Goal: Information Seeking & Learning: Learn about a topic

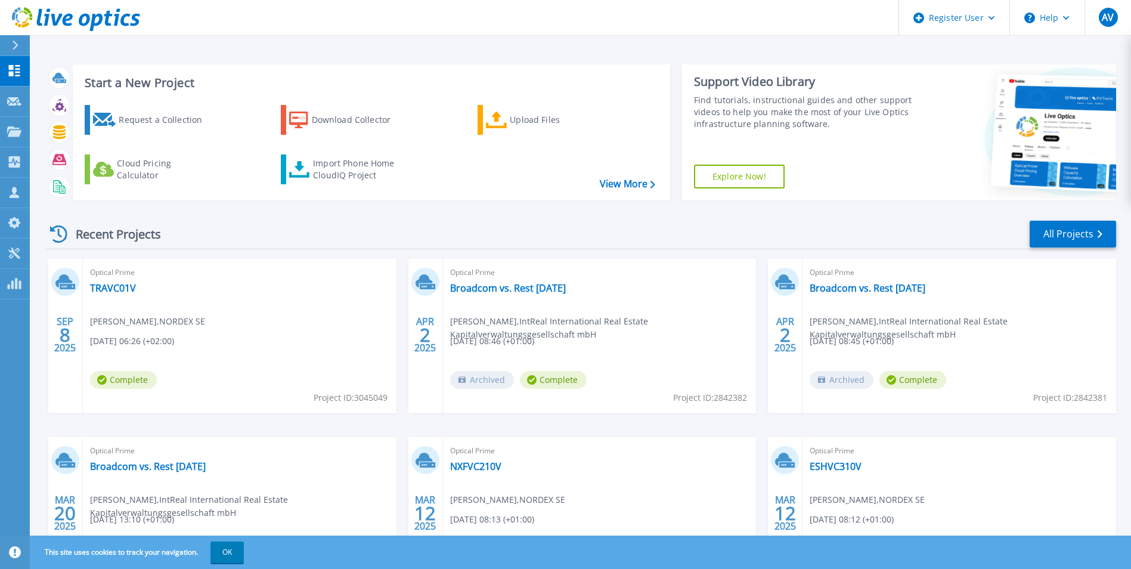
drag, startPoint x: 17, startPoint y: 39, endPoint x: 17, endPoint y: 49, distance: 9.5
click at [17, 39] on div at bounding box center [20, 45] width 19 height 20
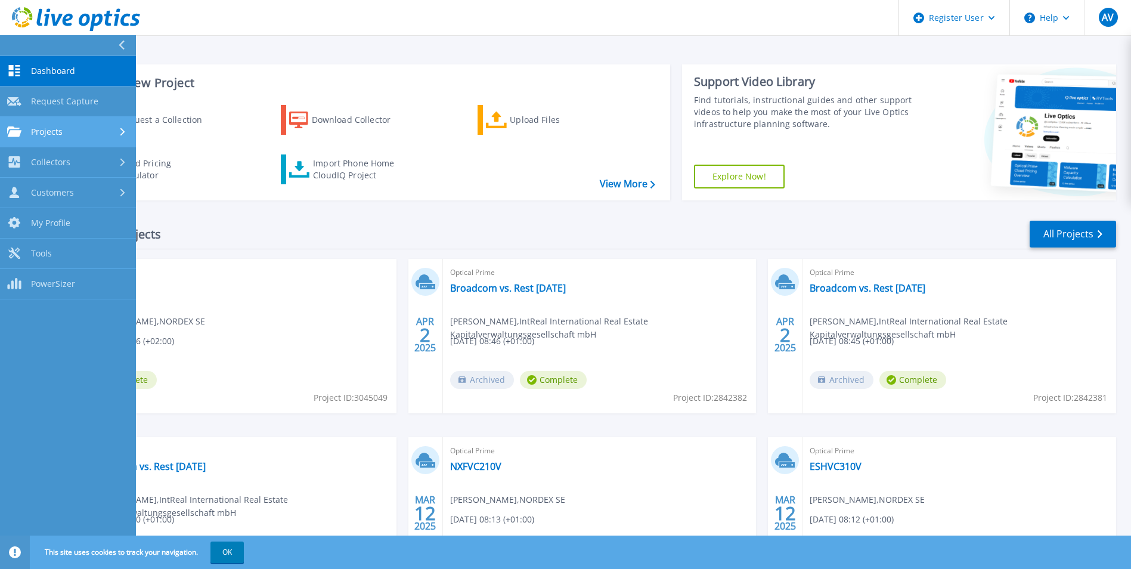
click at [60, 124] on link "Projects Projects" at bounding box center [68, 132] width 136 height 30
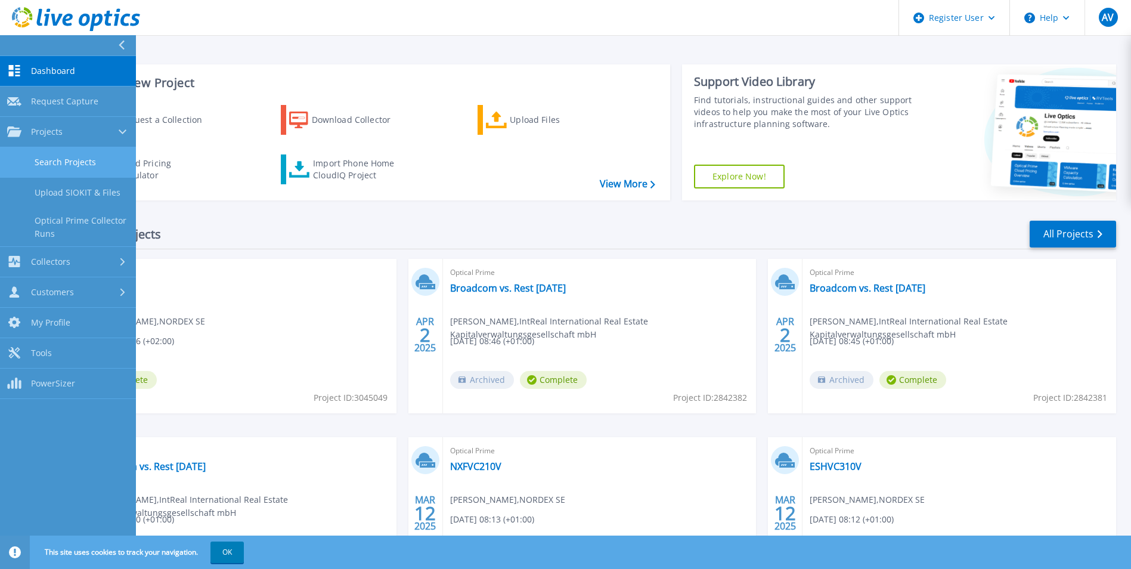
click at [69, 155] on link "Search Projects" at bounding box center [68, 162] width 136 height 30
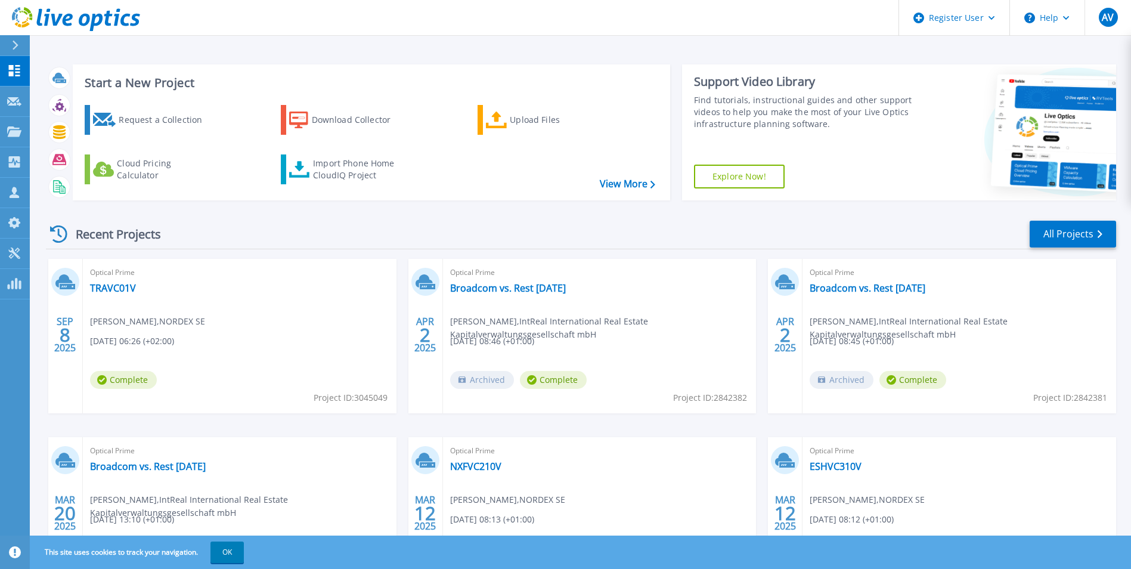
click at [20, 41] on div at bounding box center [20, 45] width 19 height 20
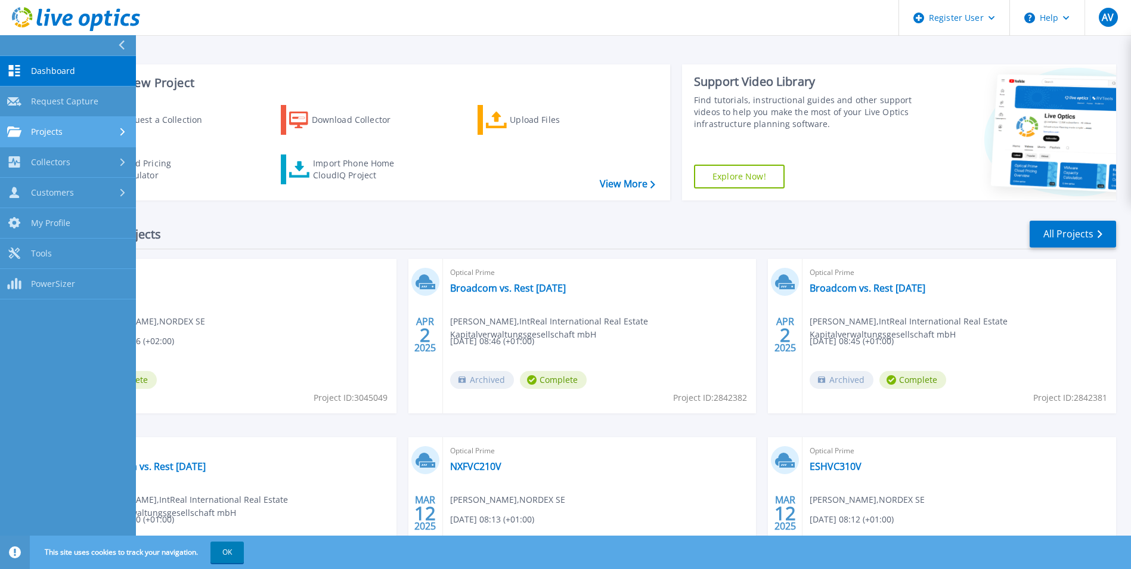
click at [87, 128] on div "Projects" at bounding box center [68, 131] width 122 height 11
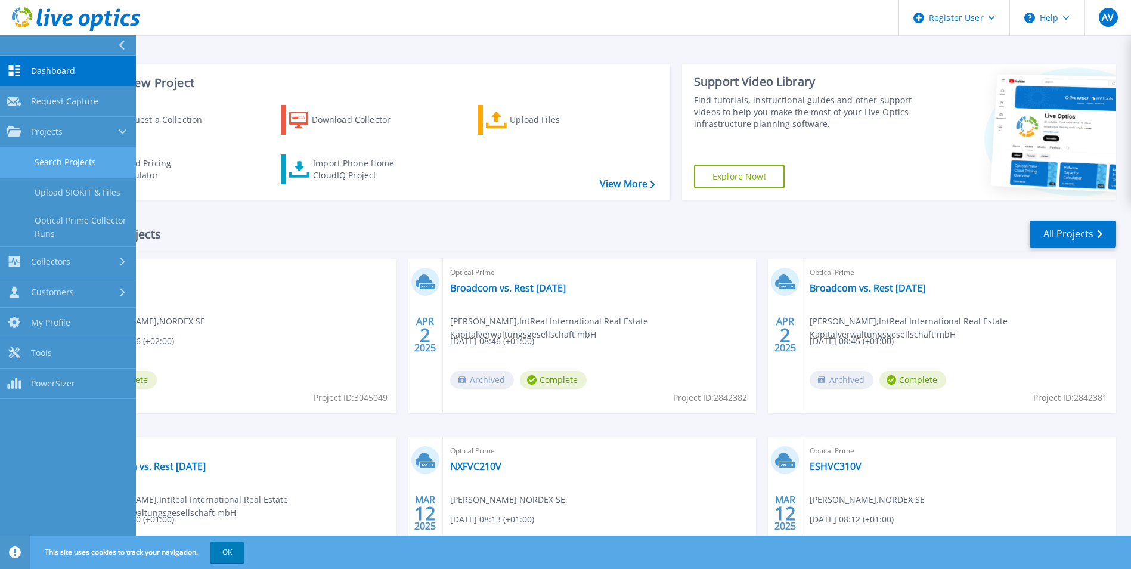
click at [82, 163] on link "Search Projects" at bounding box center [68, 162] width 136 height 30
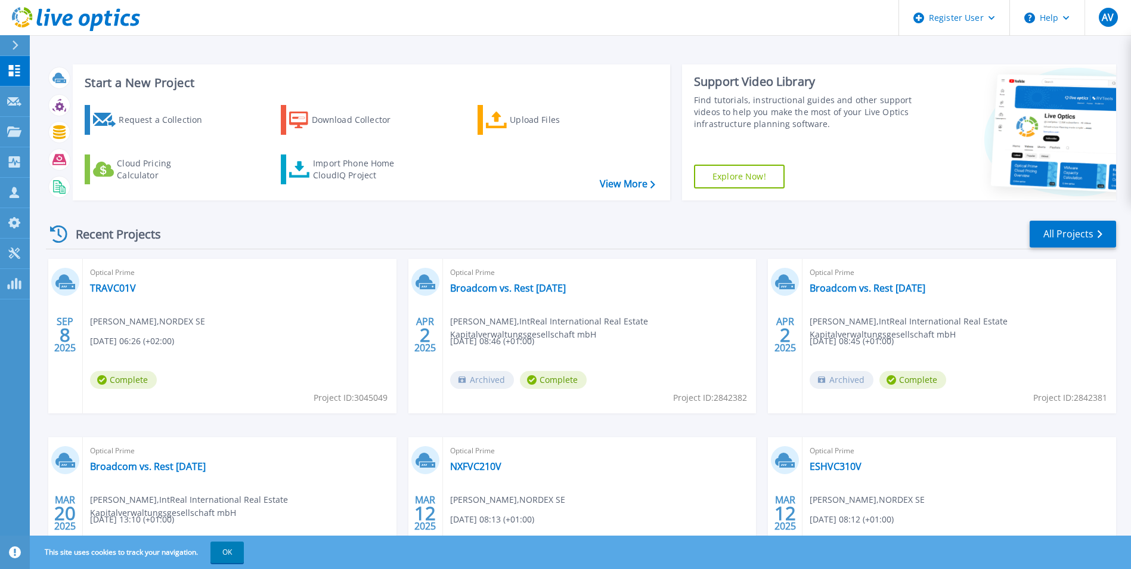
click at [17, 51] on div at bounding box center [20, 45] width 19 height 20
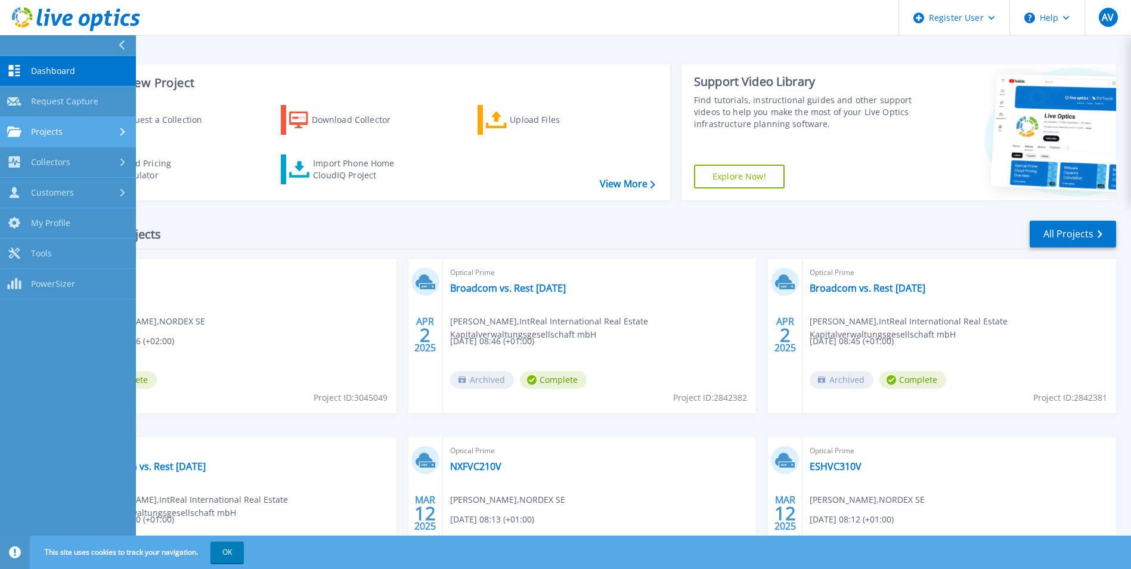
click at [80, 138] on link "Projects Projects" at bounding box center [68, 132] width 136 height 30
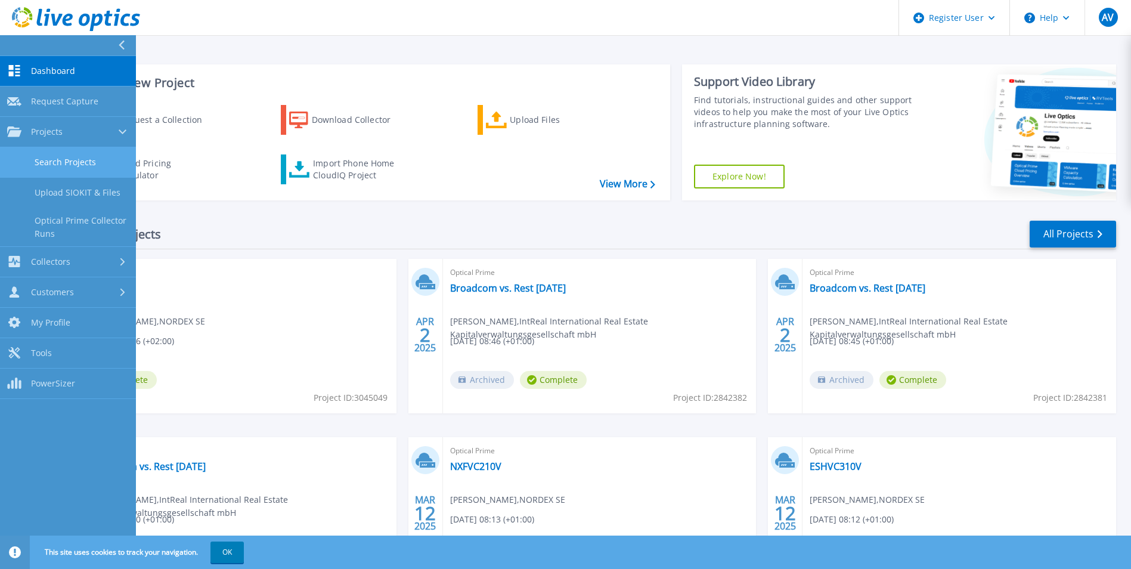
click at [85, 166] on link "Search Projects" at bounding box center [68, 162] width 136 height 30
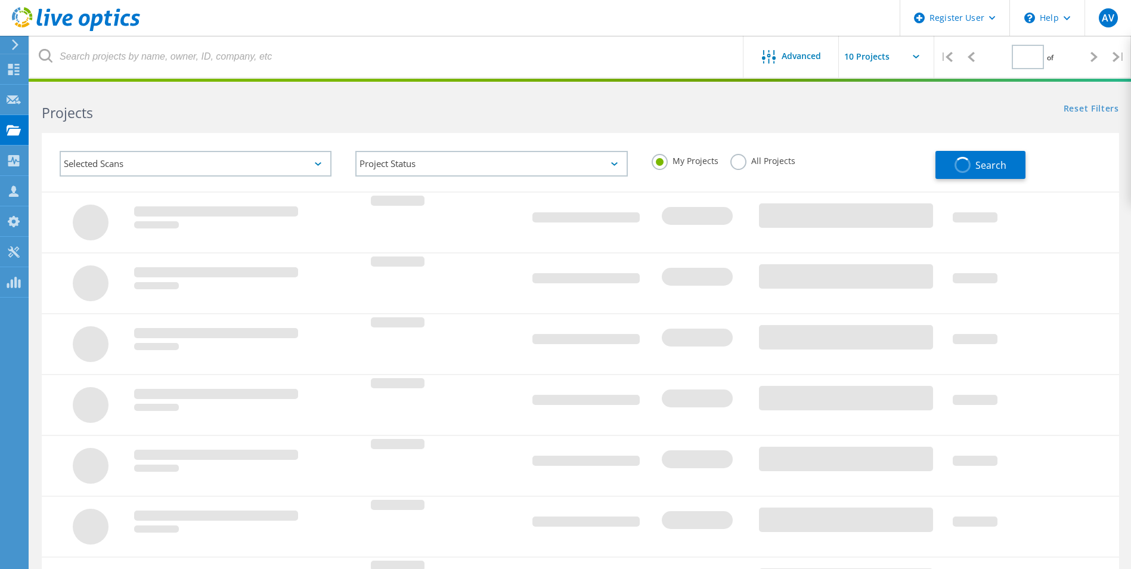
type input "1"
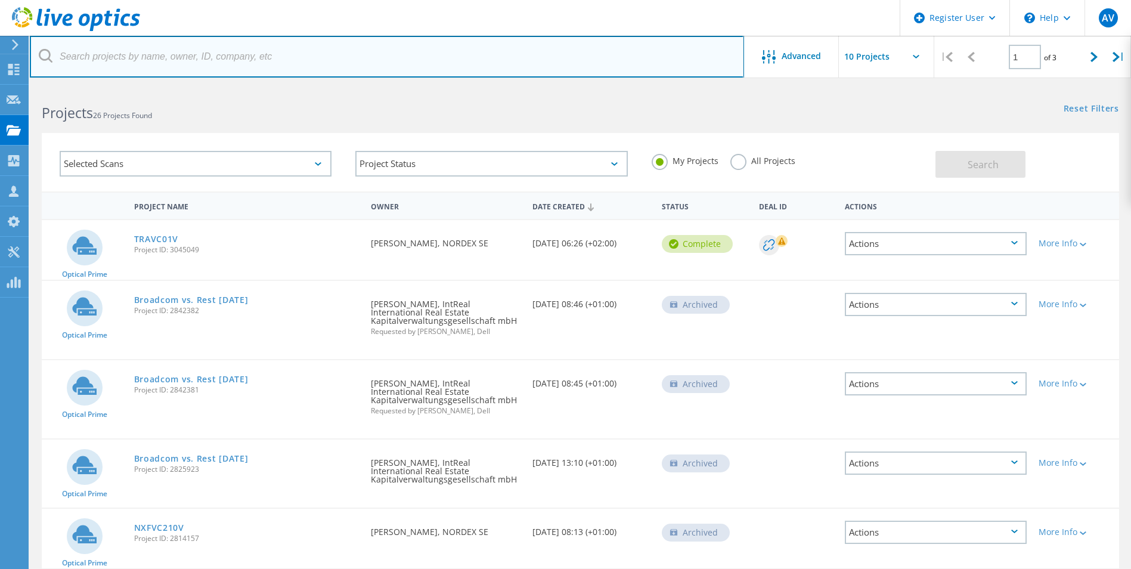
click at [147, 54] on input "text" at bounding box center [387, 57] width 714 height 42
paste input "3069782"
type input "3069782"
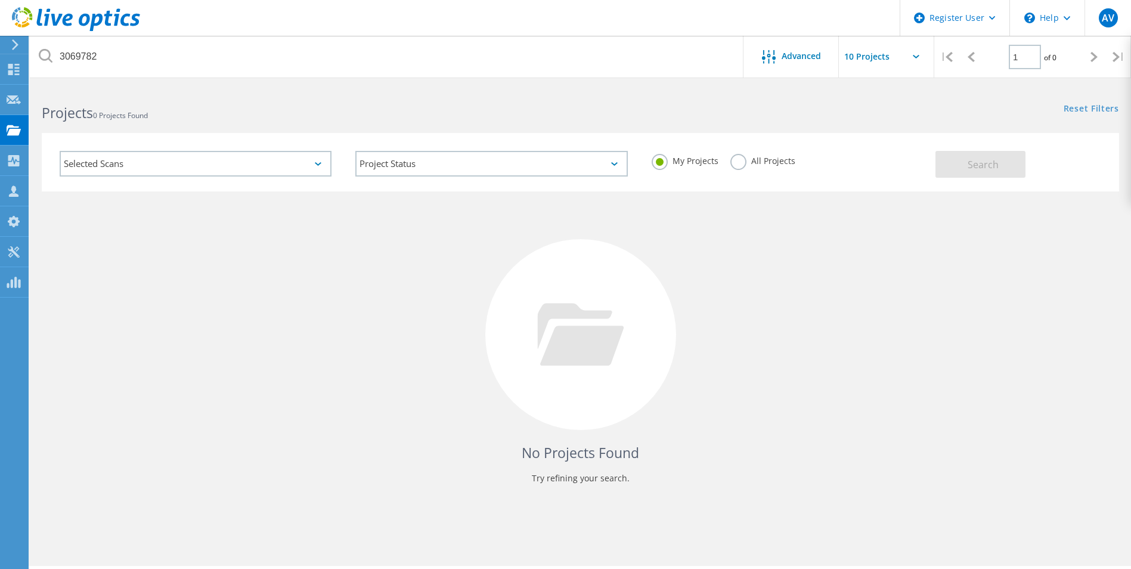
drag, startPoint x: 751, startPoint y: 166, endPoint x: 813, endPoint y: 159, distance: 62.4
click at [751, 166] on div "All Projects" at bounding box center [762, 162] width 65 height 17
click at [789, 161] on label "All Projects" at bounding box center [762, 159] width 65 height 11
click at [0, 0] on input "All Projects" at bounding box center [0, 0] width 0 height 0
click at [972, 168] on span "Search" at bounding box center [983, 164] width 31 height 13
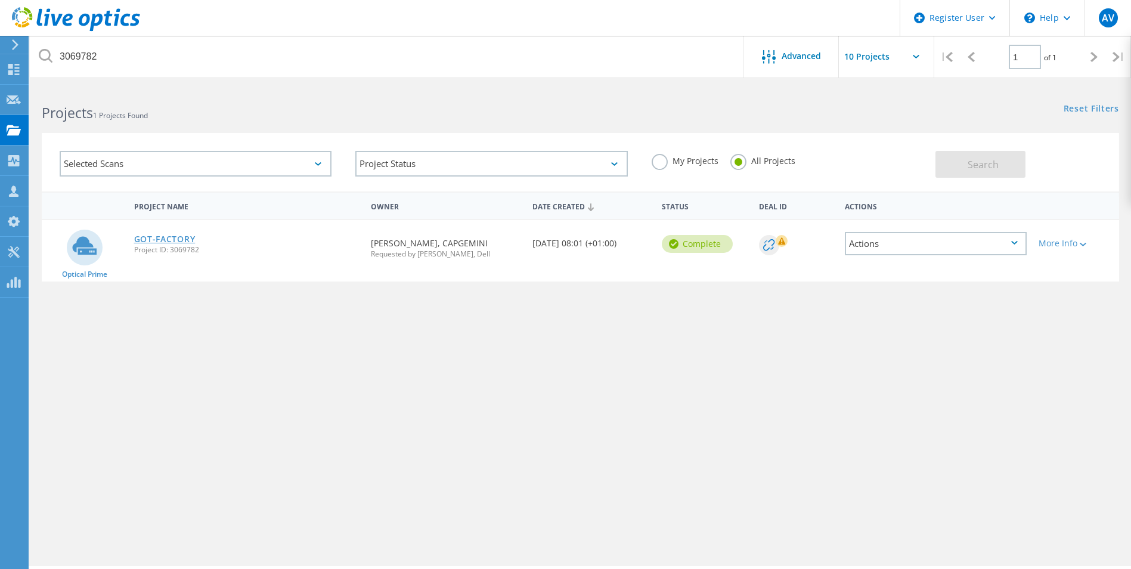
click at [187, 243] on link "GOT-FACTORY" at bounding box center [164, 239] width 61 height 8
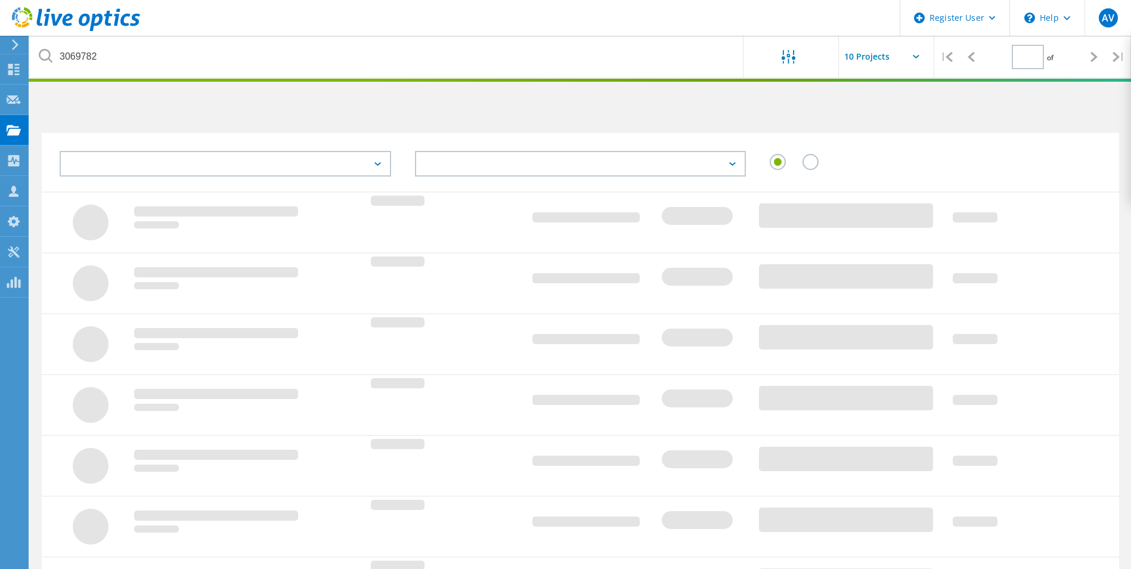
type input "1"
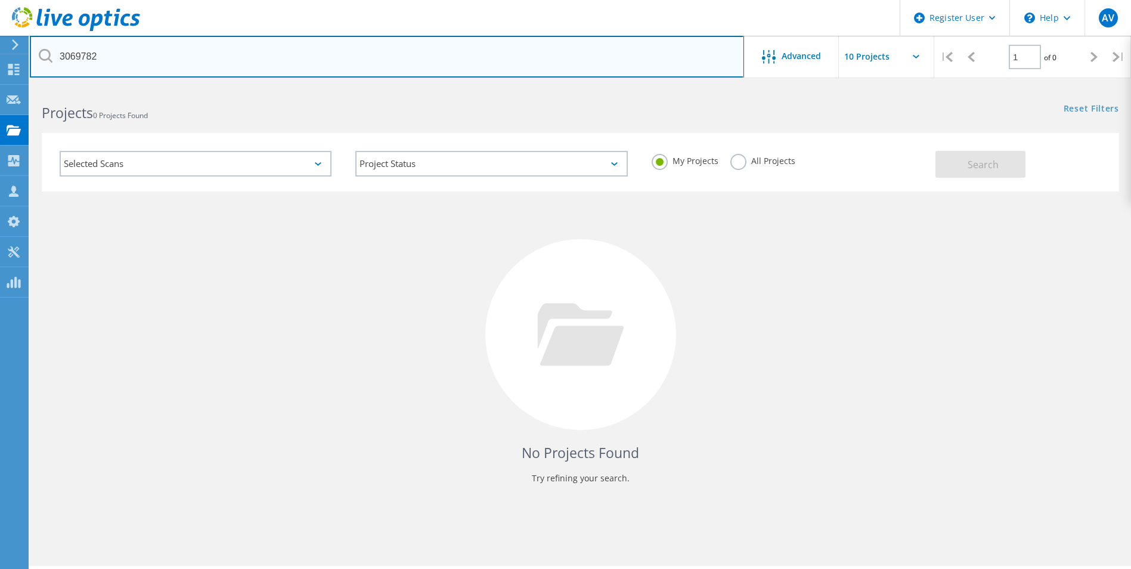
drag, startPoint x: 262, startPoint y: 61, endPoint x: 47, endPoint y: 58, distance: 215.8
click at [47, 58] on div "3069782" at bounding box center [387, 57] width 714 height 42
paste input "79"
type input "3069779"
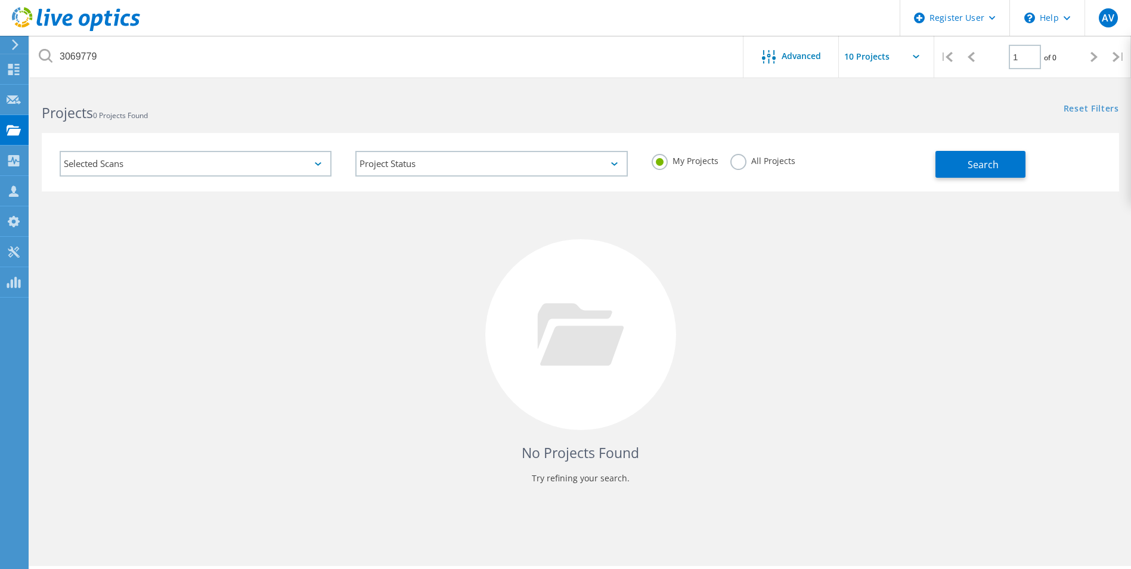
click at [789, 165] on label "All Projects" at bounding box center [762, 159] width 65 height 11
click at [774, 162] on label "All Projects" at bounding box center [762, 159] width 65 height 11
click at [0, 0] on input "All Projects" at bounding box center [0, 0] width 0 height 0
click at [997, 154] on button "Search" at bounding box center [980, 164] width 90 height 27
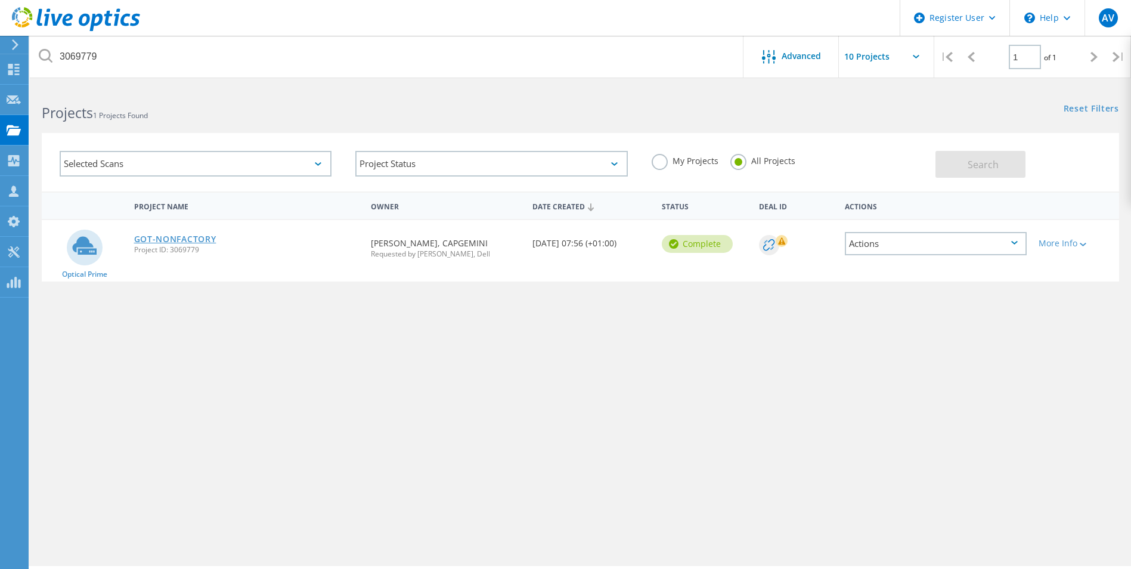
click at [166, 238] on link "GOT-NONFACTORY" at bounding box center [175, 239] width 82 height 8
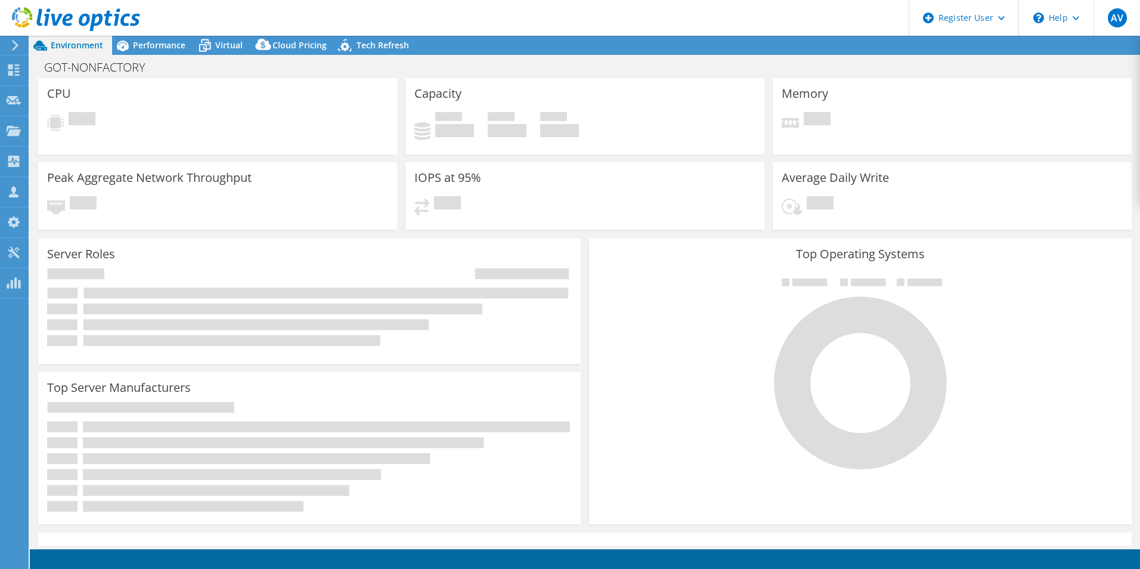
select select "USD"
select select "EUFrankfurt"
select select "EUR"
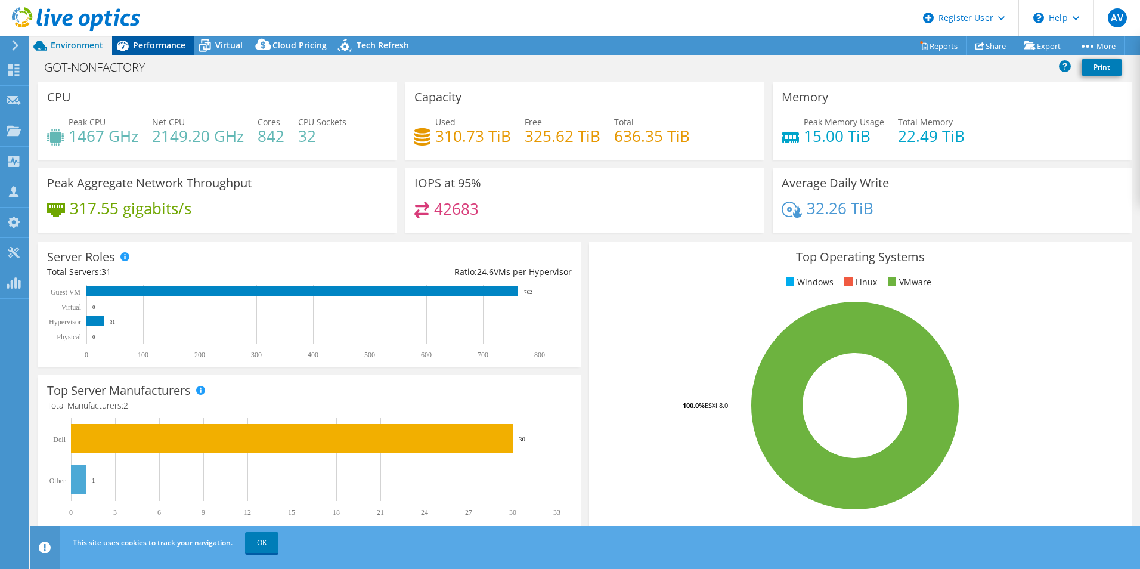
click at [166, 39] on div "Performance" at bounding box center [153, 45] width 82 height 19
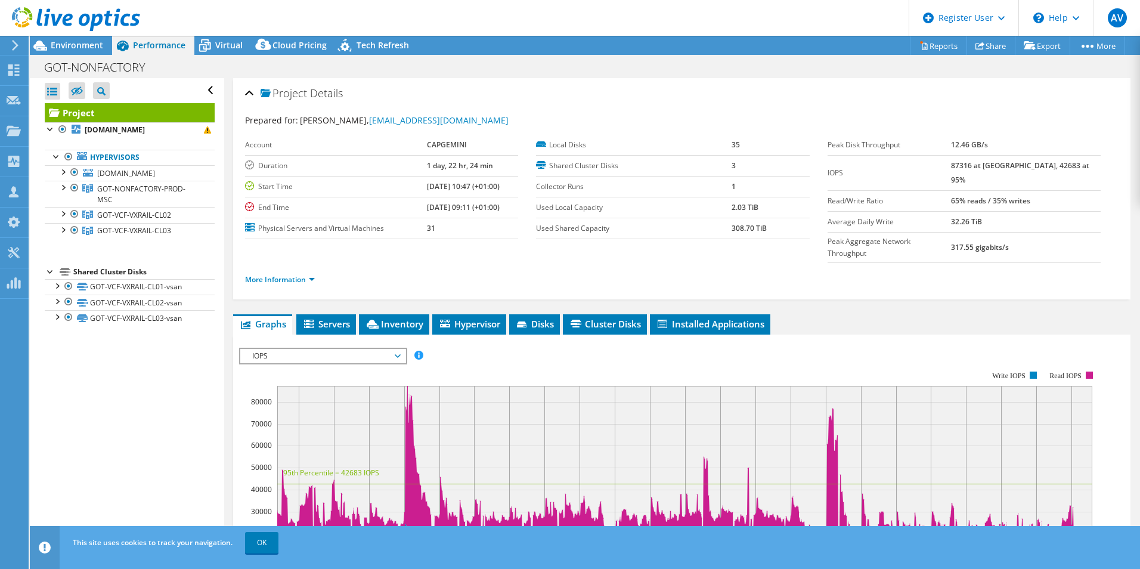
click at [340, 349] on span "IOPS" at bounding box center [322, 356] width 153 height 14
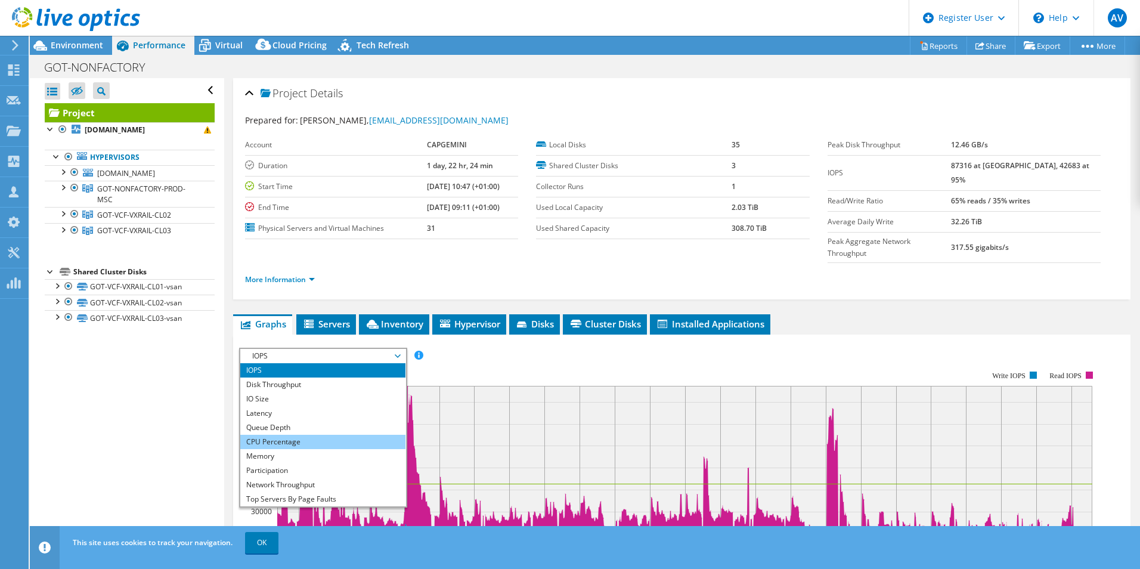
click at [344, 435] on li "CPU Percentage" at bounding box center [322, 442] width 165 height 14
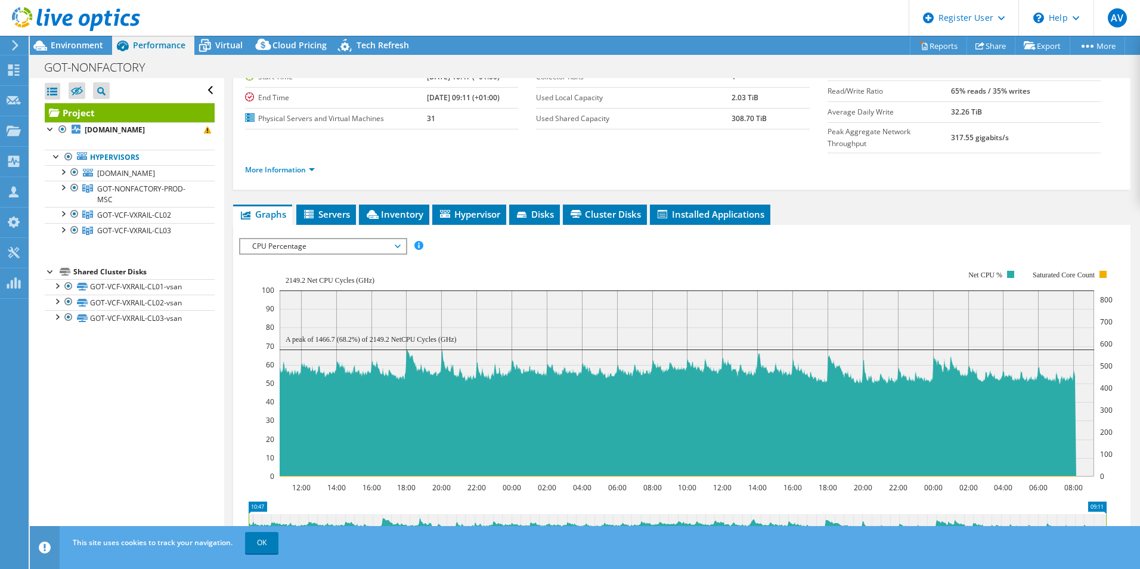
scroll to position [119, 0]
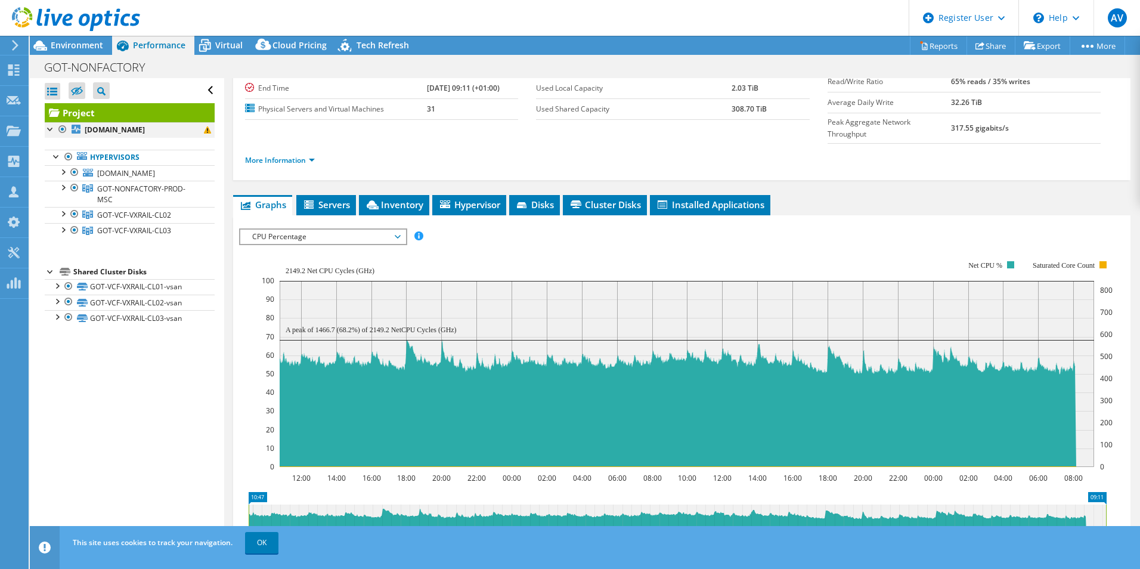
click at [49, 129] on div at bounding box center [51, 128] width 12 height 12
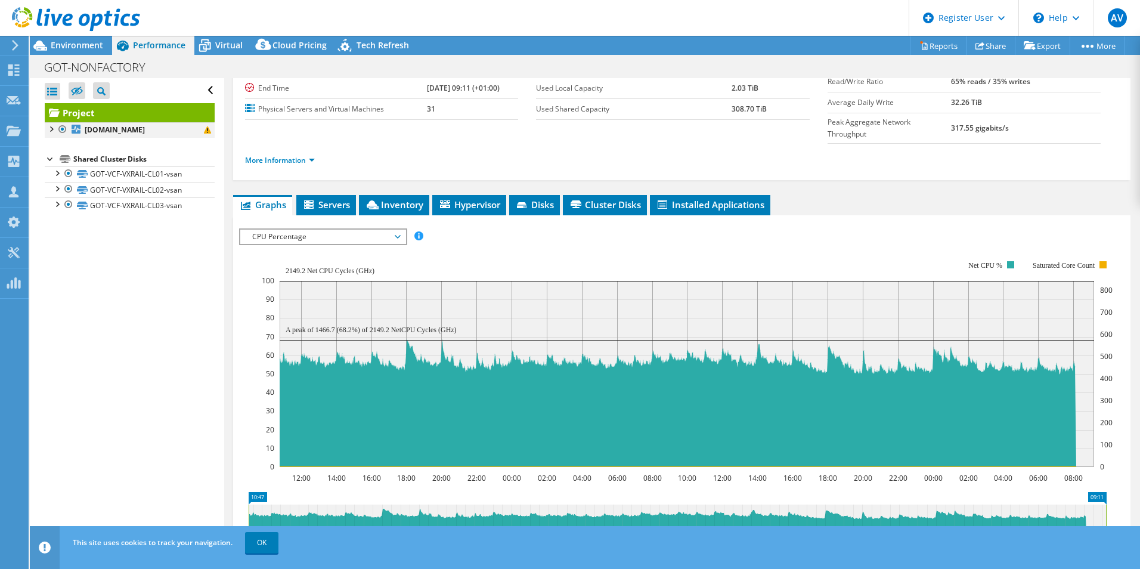
click at [49, 129] on div at bounding box center [51, 128] width 12 height 12
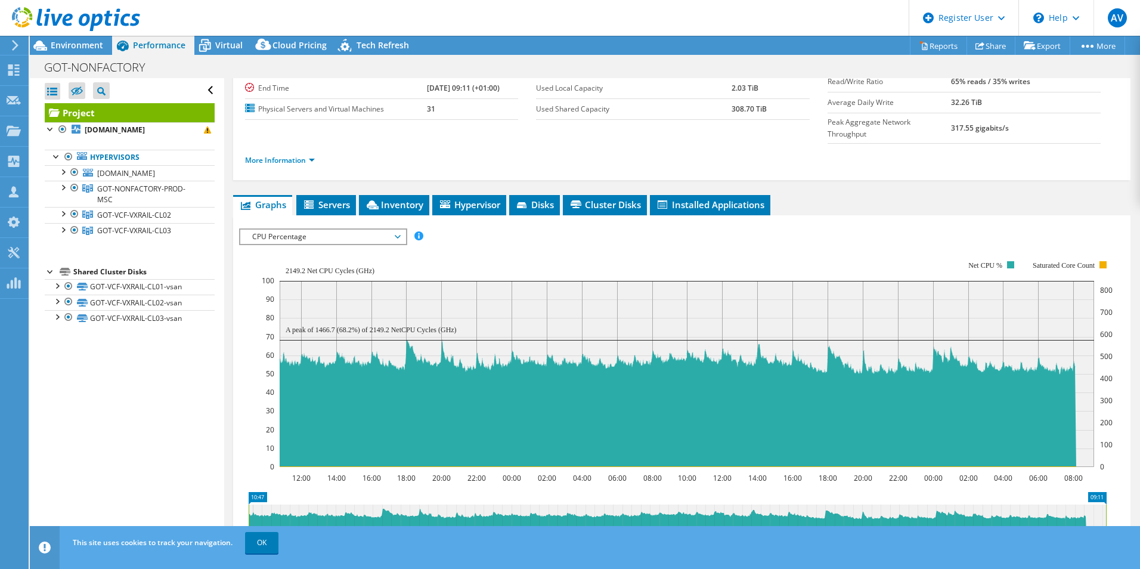
click at [315, 230] on span "CPU Percentage" at bounding box center [322, 237] width 153 height 14
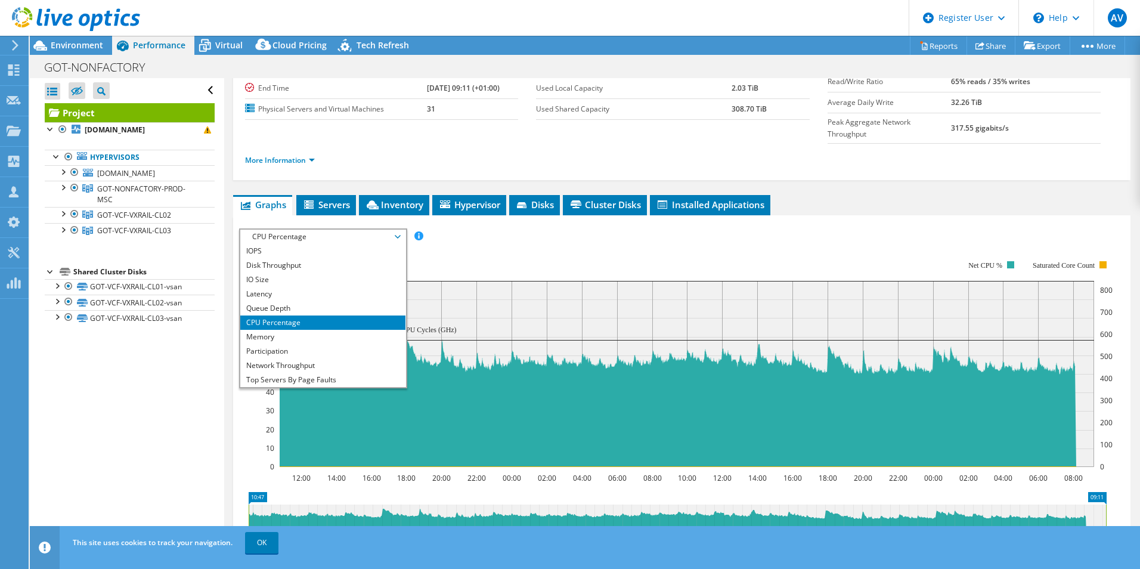
click at [569, 244] on icon "12:00 14:00 16:00 18:00 20:00 22:00 00:00 02:00 04:00 06:00 08:00 10:00 12:00 1…" at bounding box center [677, 363] width 876 height 238
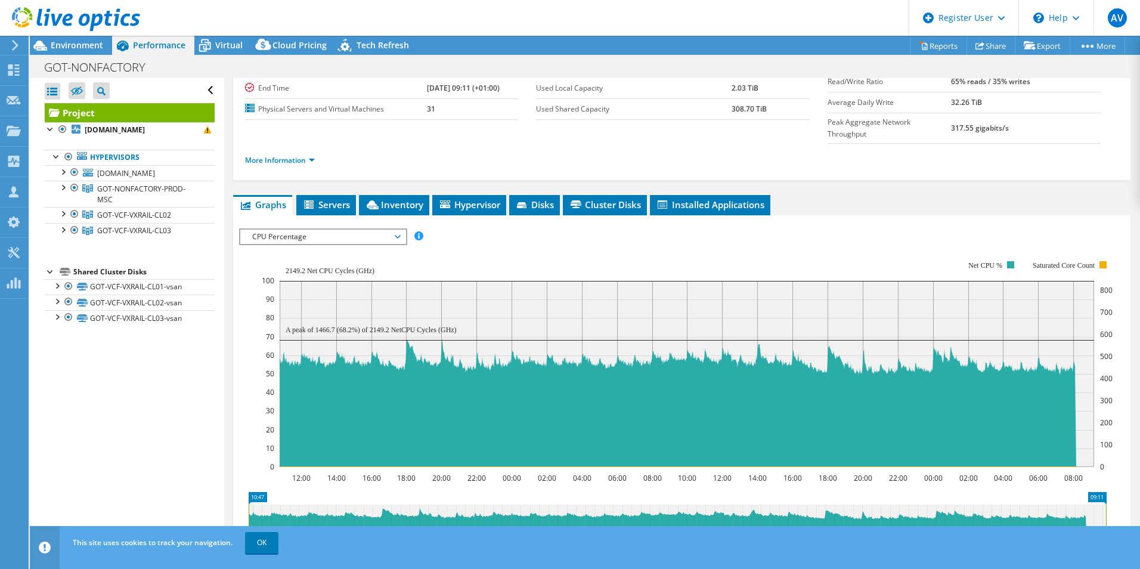
click at [361, 230] on span "CPU Percentage" at bounding box center [322, 237] width 153 height 14
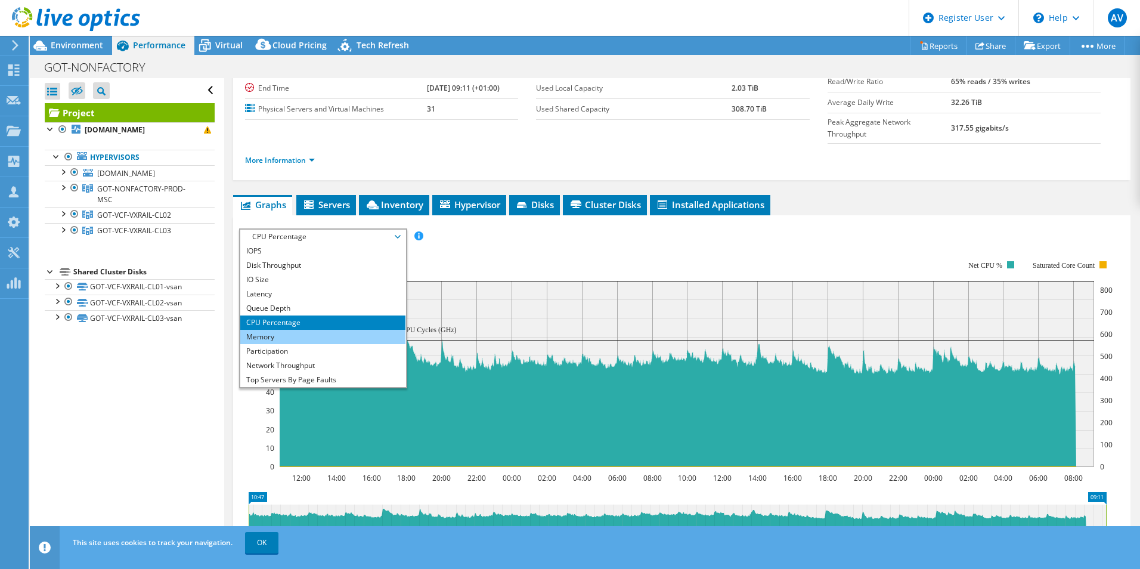
click at [354, 330] on li "Memory" at bounding box center [322, 337] width 165 height 14
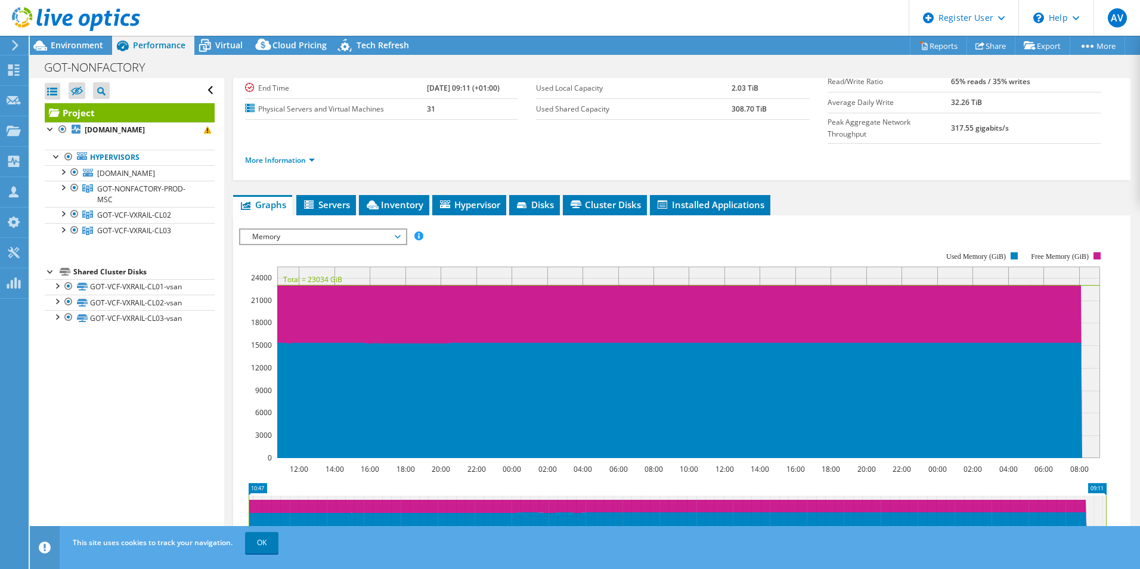
click at [329, 230] on span "Memory" at bounding box center [322, 237] width 153 height 14
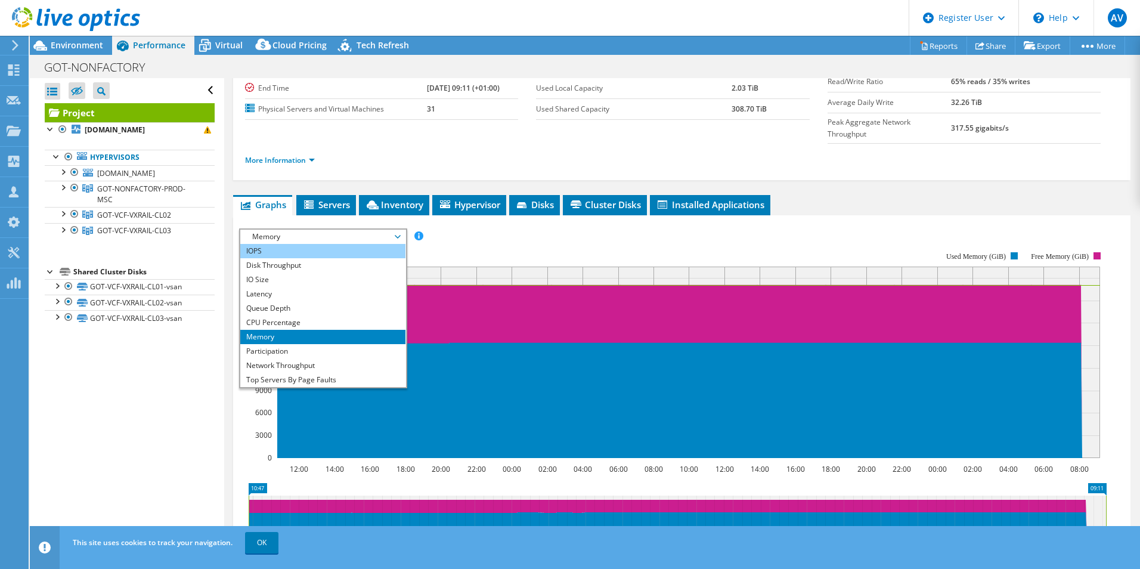
click at [336, 244] on li "IOPS" at bounding box center [322, 251] width 165 height 14
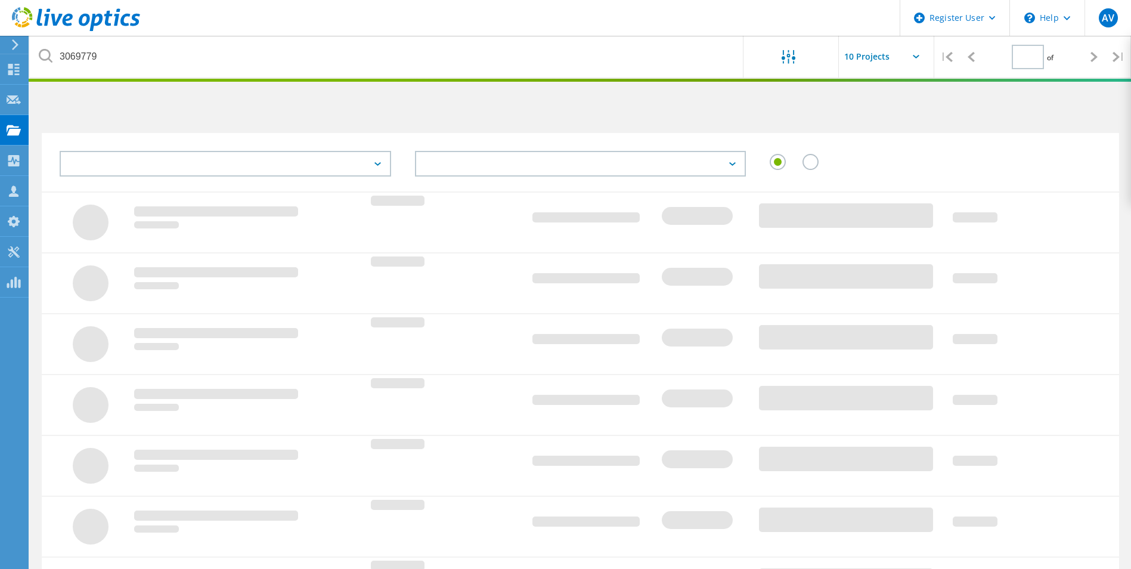
type input "1"
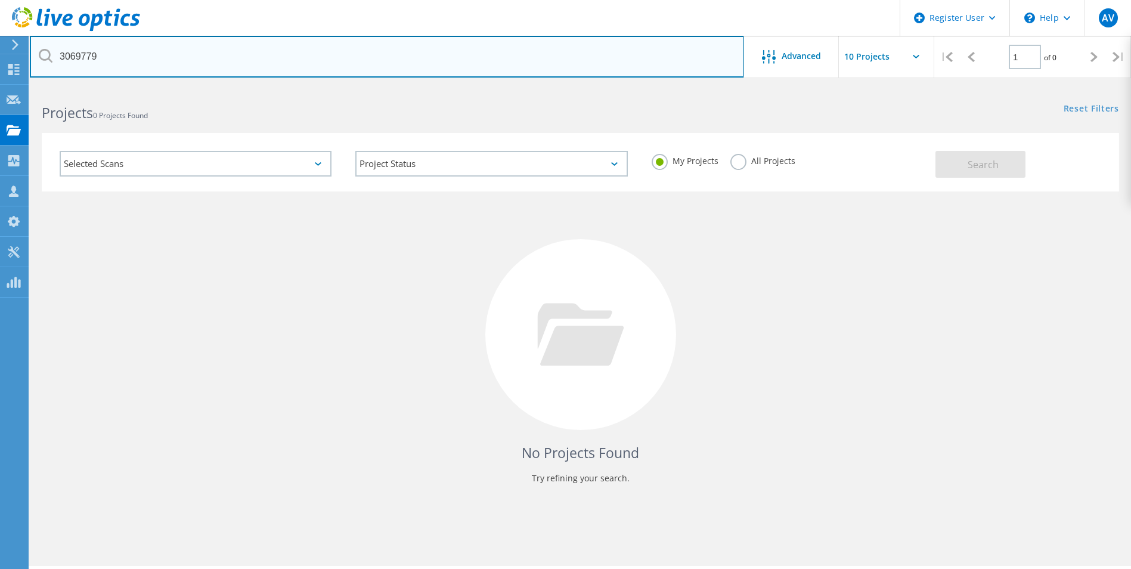
drag, startPoint x: 175, startPoint y: 55, endPoint x: 52, endPoint y: 60, distance: 122.3
click at [52, 60] on input "3069779" at bounding box center [387, 57] width 714 height 42
paste input "803"
type input "3069803"
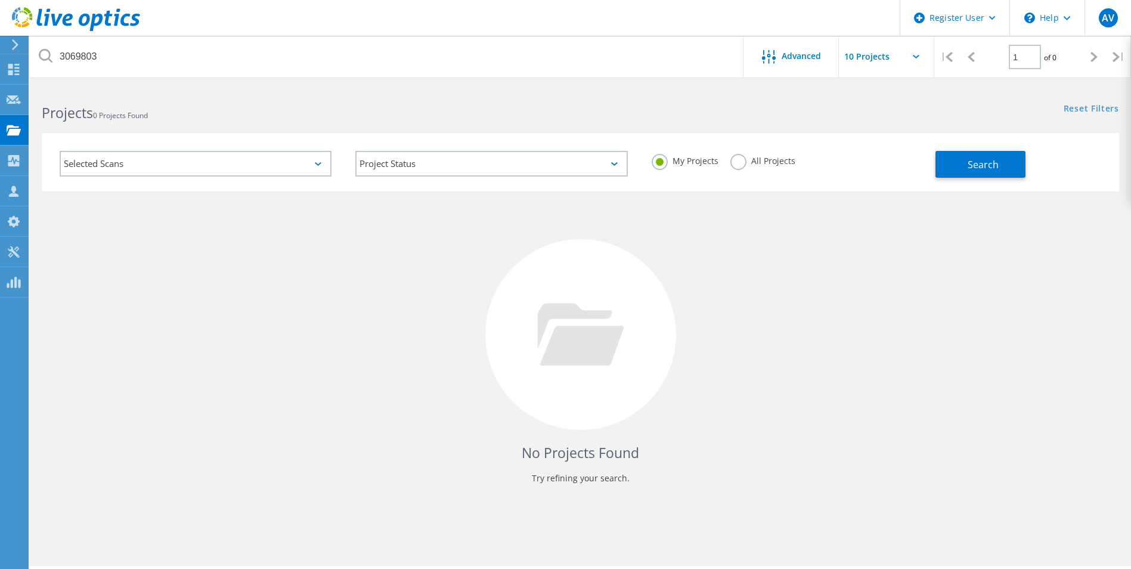
click at [767, 168] on div "All Projects" at bounding box center [762, 162] width 65 height 17
click at [768, 161] on label "All Projects" at bounding box center [762, 159] width 65 height 11
click at [0, 0] on input "All Projects" at bounding box center [0, 0] width 0 height 0
click at [979, 172] on button "Search" at bounding box center [980, 164] width 90 height 27
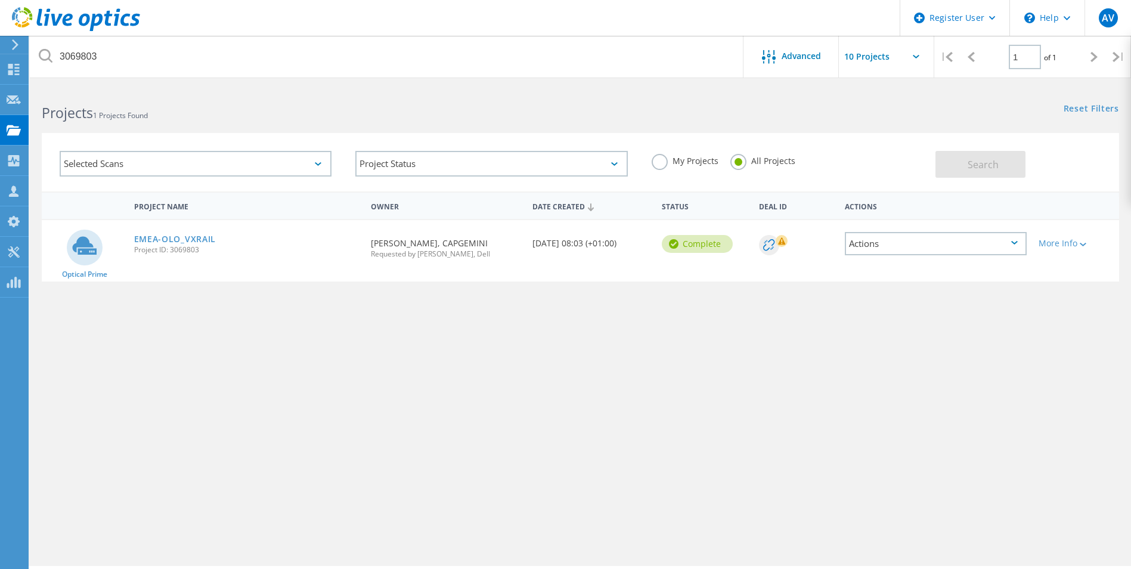
click at [203, 235] on link "EMEA-OLO_VXRAIL" at bounding box center [175, 239] width 82 height 8
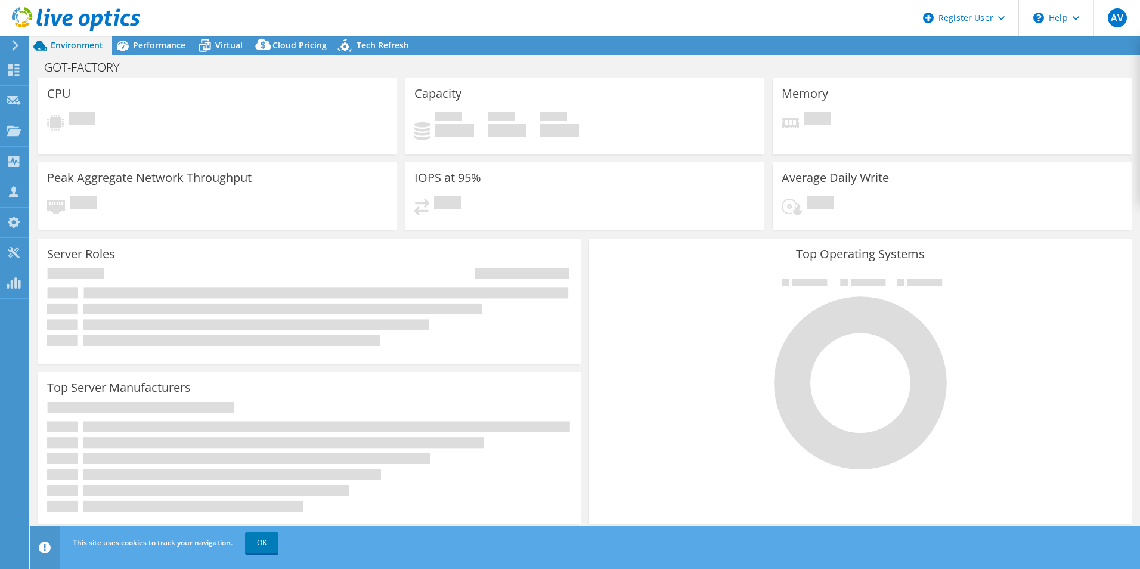
select select "EUFrankfurt"
select select "EUR"
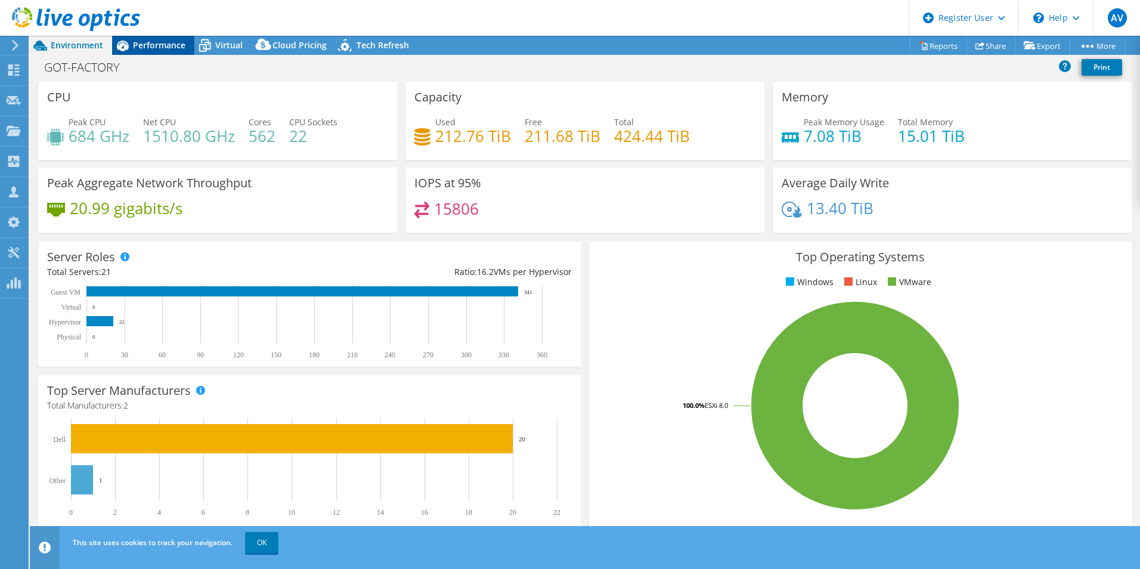
click at [156, 44] on span "Performance" at bounding box center [159, 44] width 52 height 11
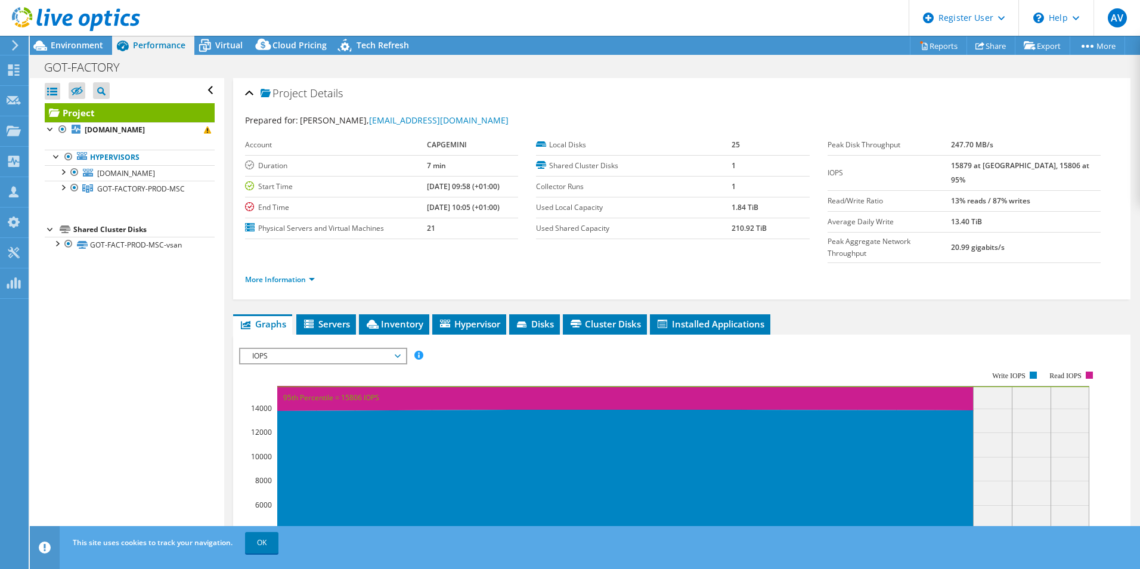
click at [366, 349] on span "IOPS" at bounding box center [322, 356] width 153 height 14
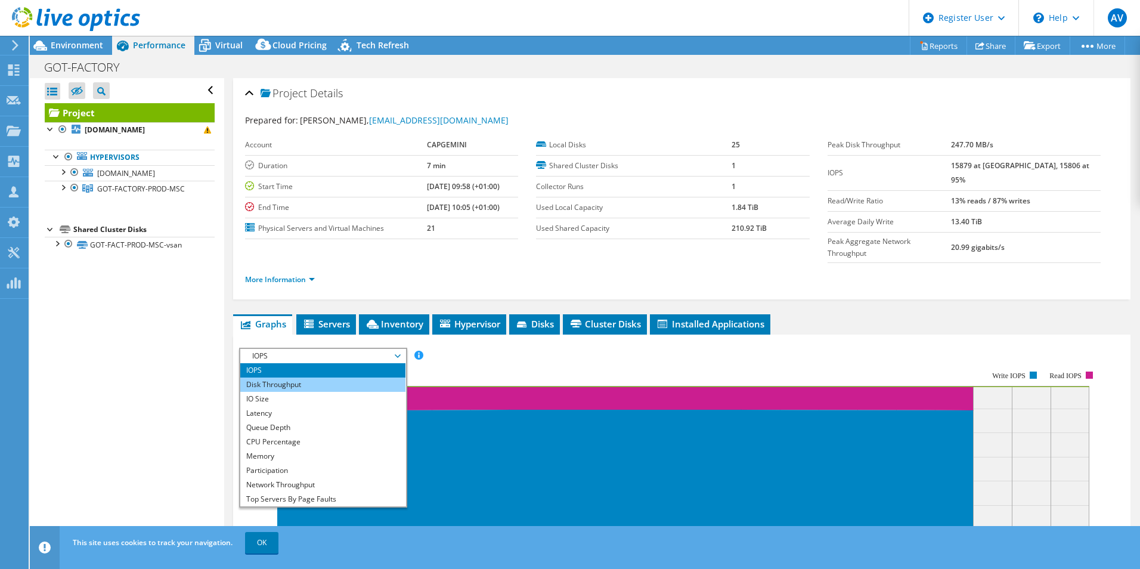
click at [326, 377] on li "Disk Throughput" at bounding box center [322, 384] width 165 height 14
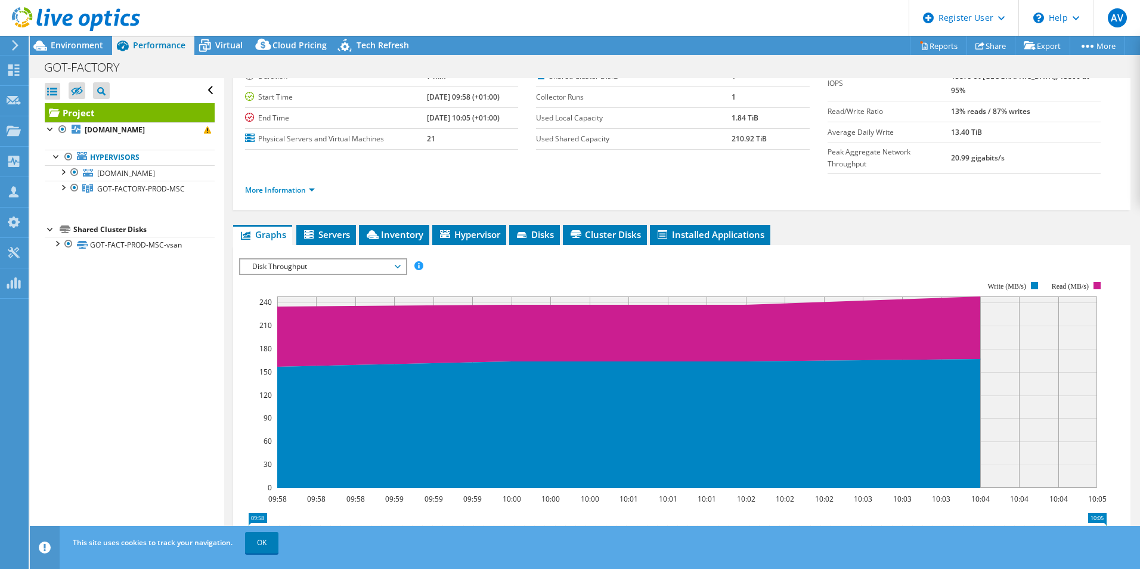
scroll to position [119, 0]
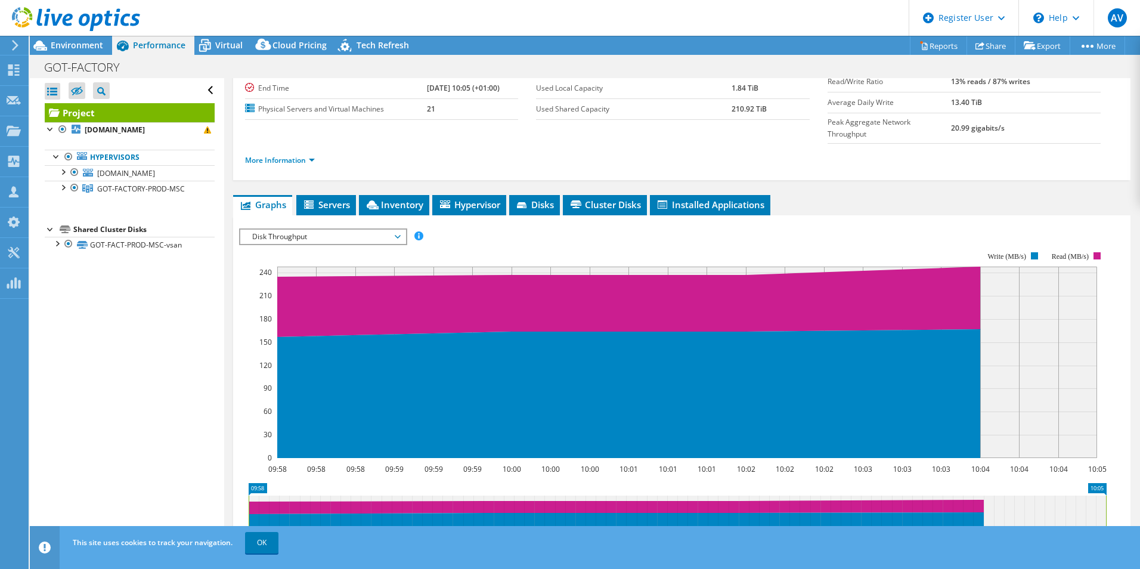
click at [330, 230] on span "Disk Throughput" at bounding box center [322, 237] width 153 height 14
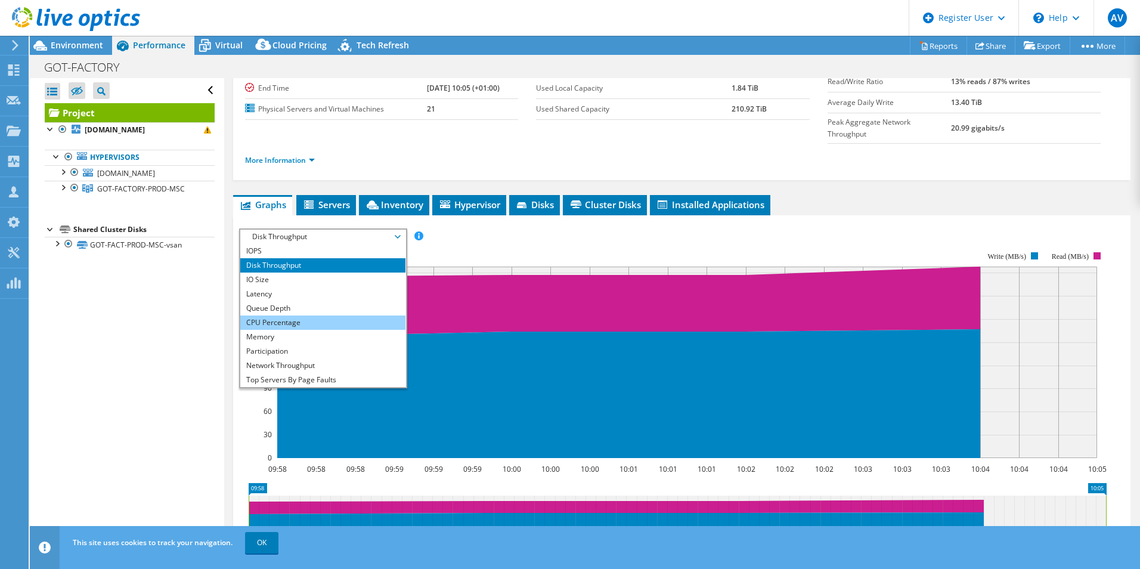
click at [323, 315] on li "CPU Percentage" at bounding box center [322, 322] width 165 height 14
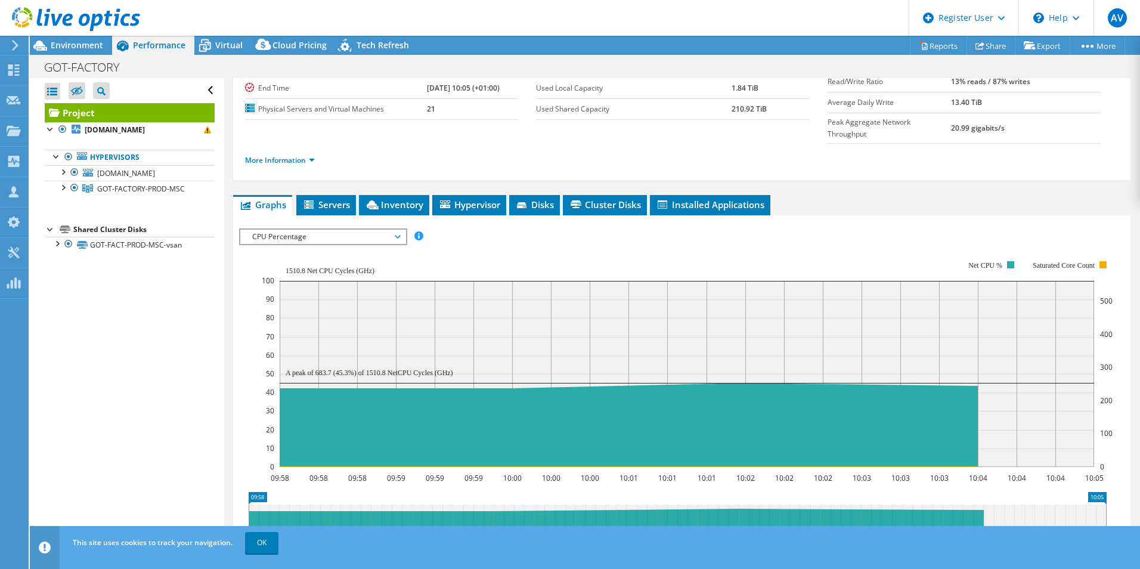
click at [324, 230] on span "CPU Percentage" at bounding box center [322, 237] width 153 height 14
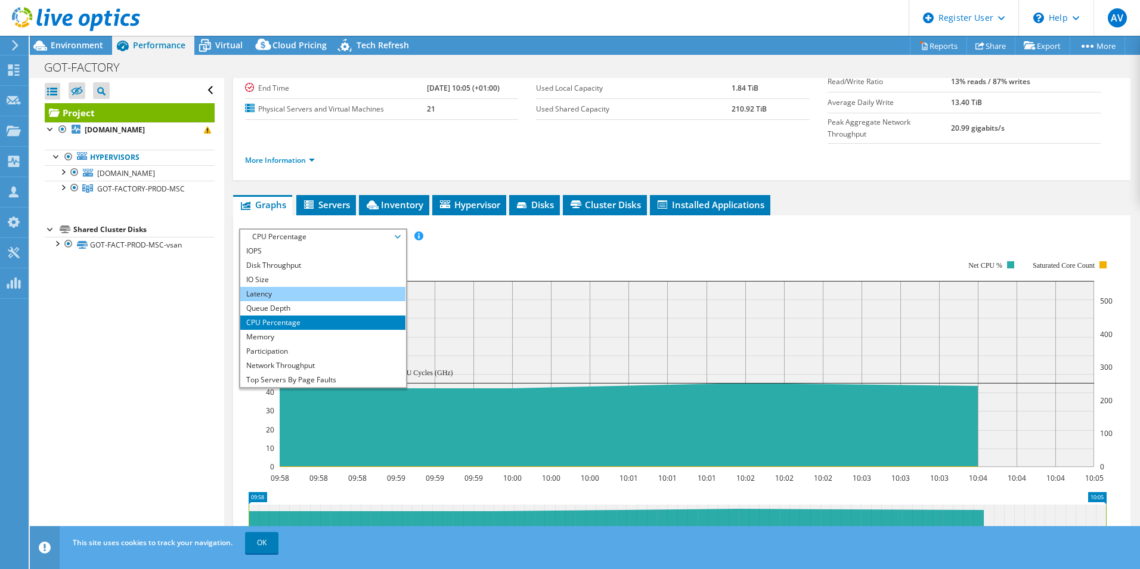
click at [294, 287] on li "Latency" at bounding box center [322, 294] width 165 height 14
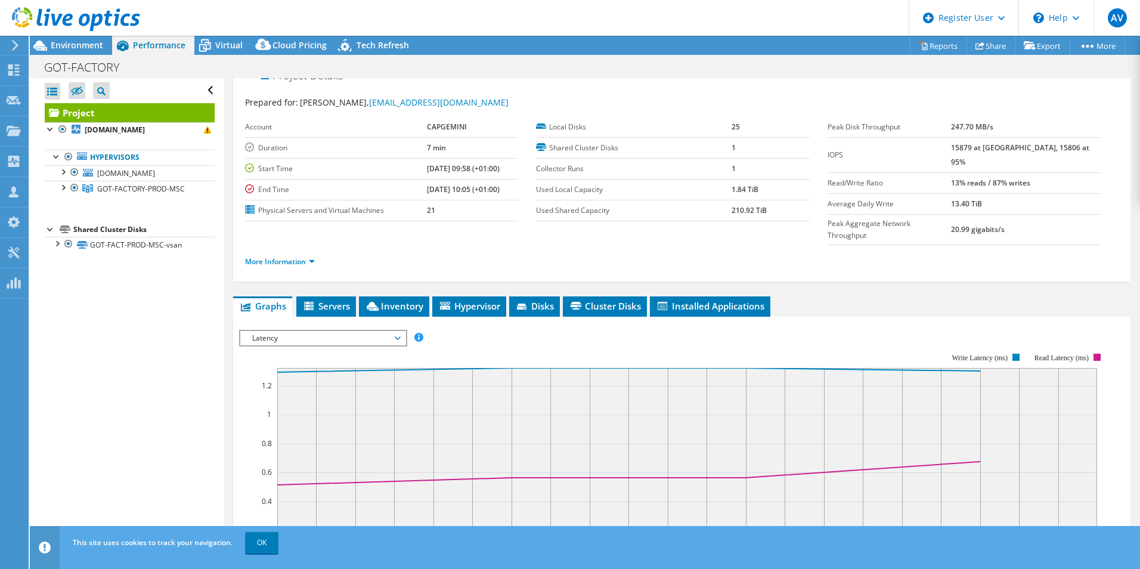
scroll to position [0, 0]
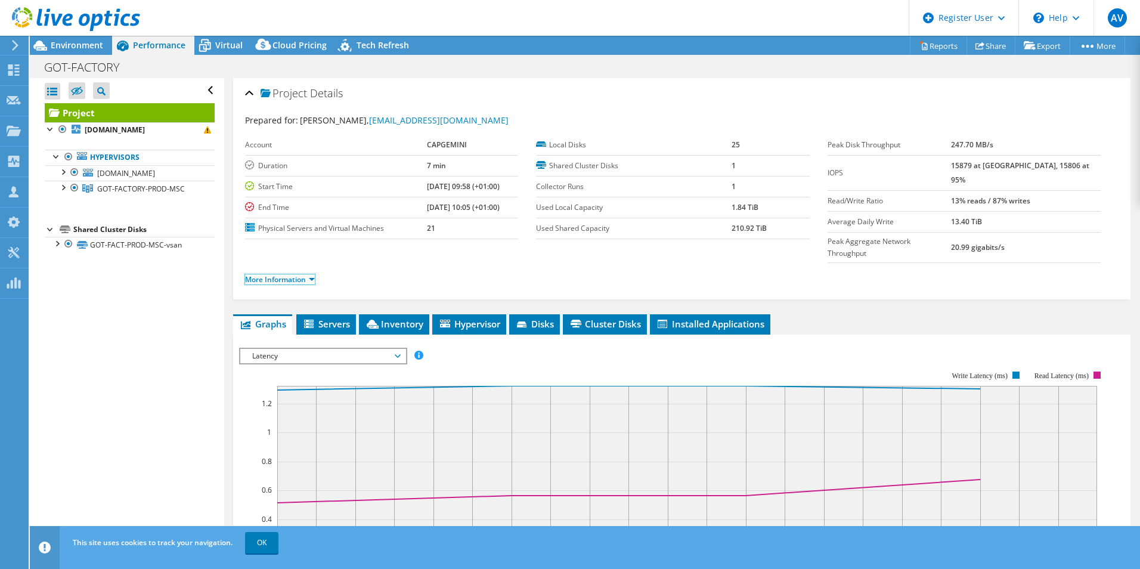
drag, startPoint x: 280, startPoint y: 254, endPoint x: 387, endPoint y: 255, distance: 106.7
click at [280, 274] on link "More Information" at bounding box center [280, 279] width 70 height 10
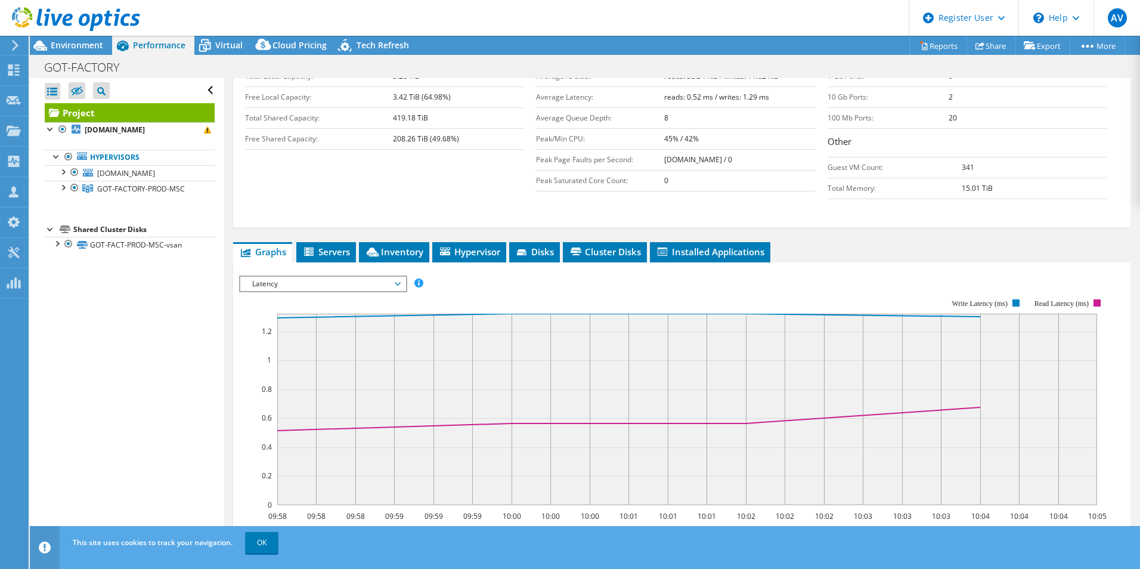
scroll to position [238, 0]
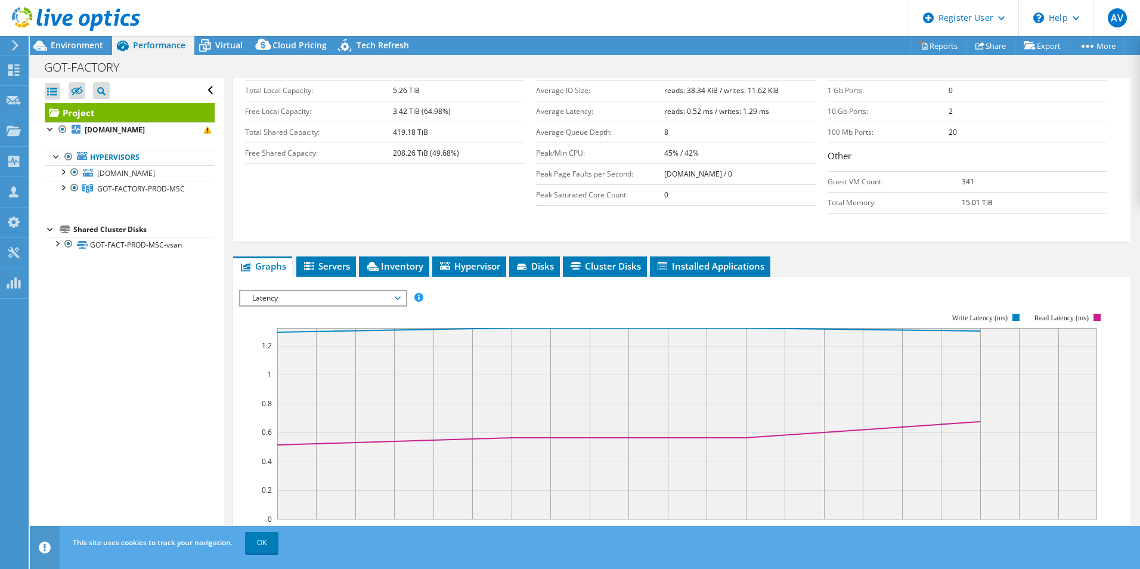
click at [352, 291] on span "Latency" at bounding box center [322, 298] width 153 height 14
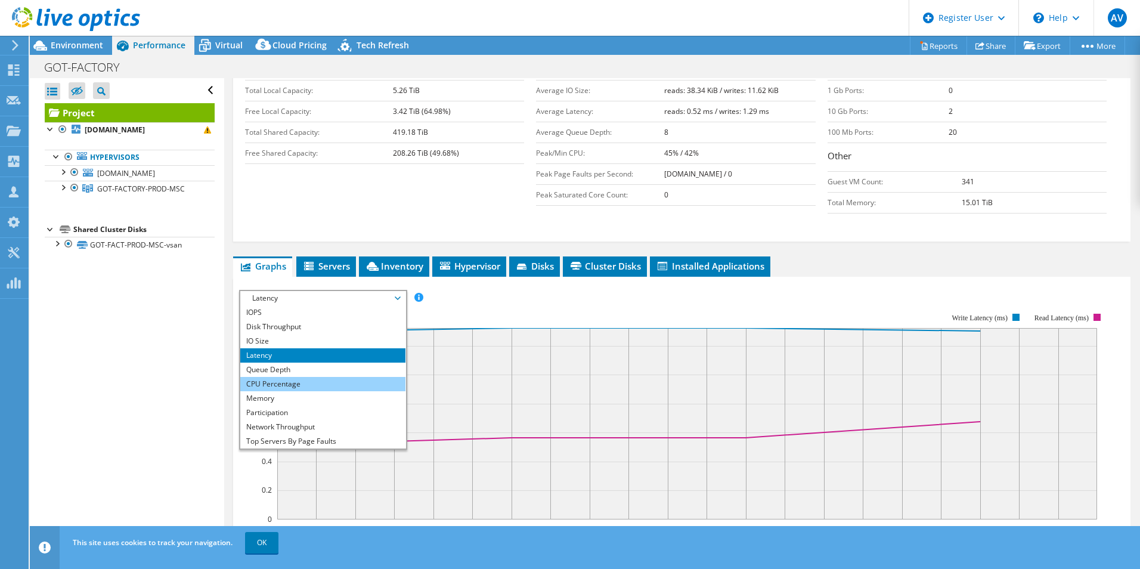
click at [348, 377] on li "CPU Percentage" at bounding box center [322, 384] width 165 height 14
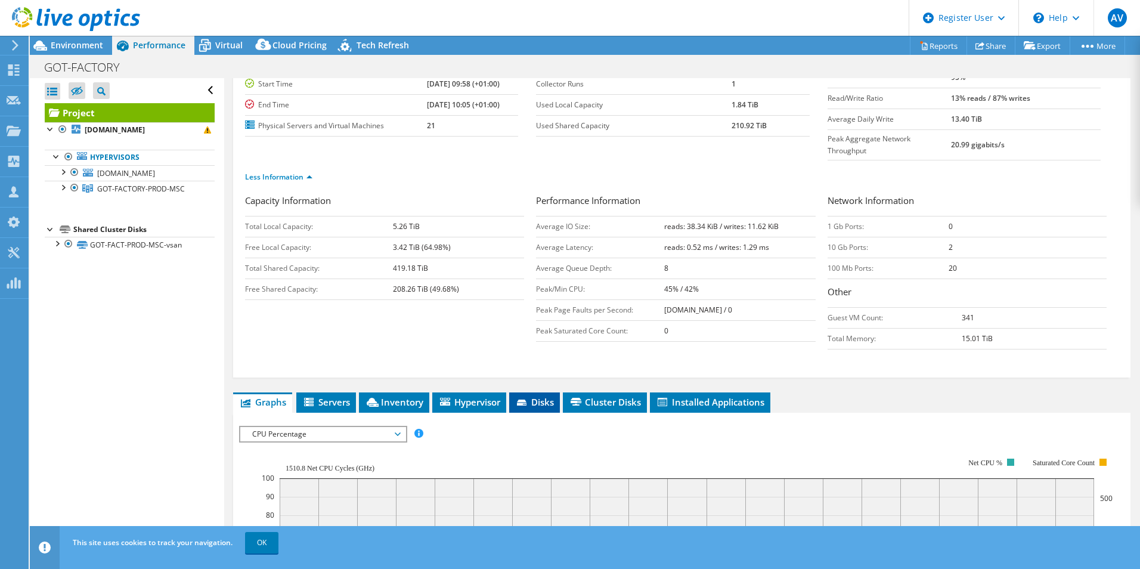
scroll to position [179, 0]
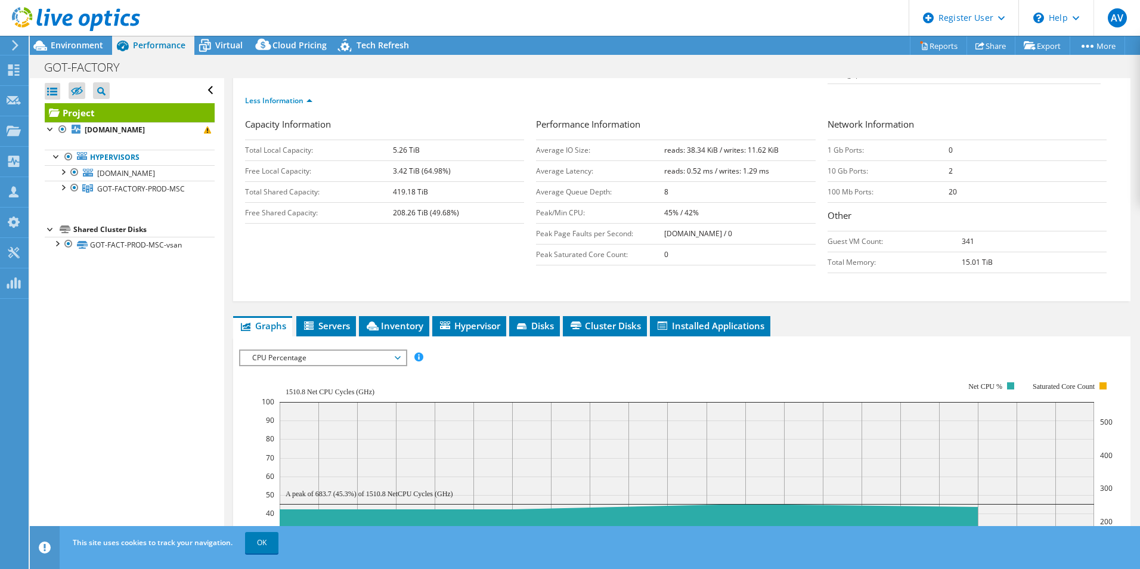
click at [361, 351] on span "CPU Percentage" at bounding box center [322, 358] width 153 height 14
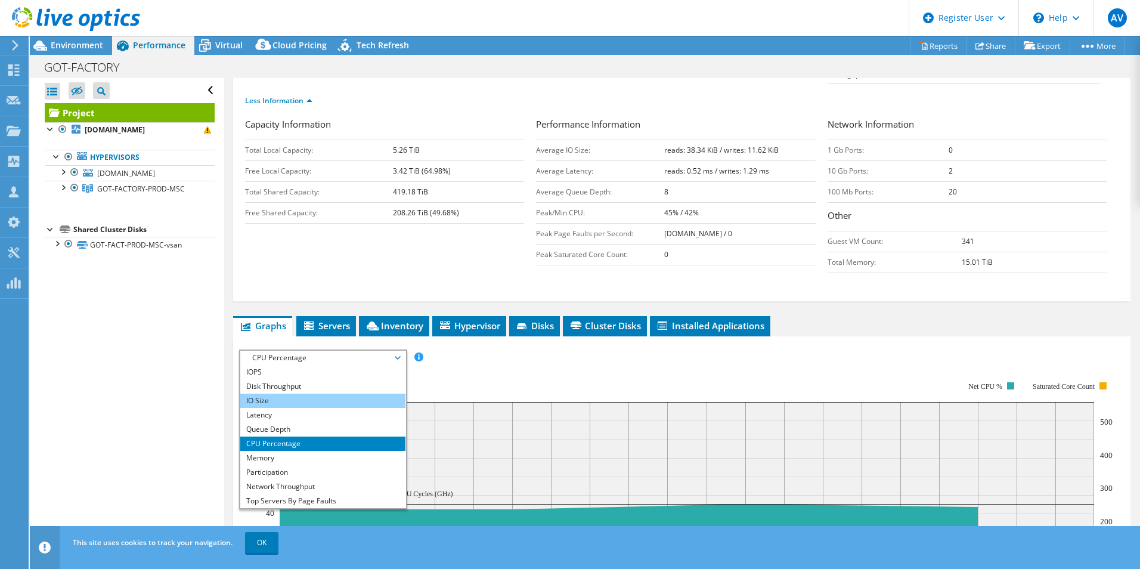
click at [336, 393] on li "IO Size" at bounding box center [322, 400] width 165 height 14
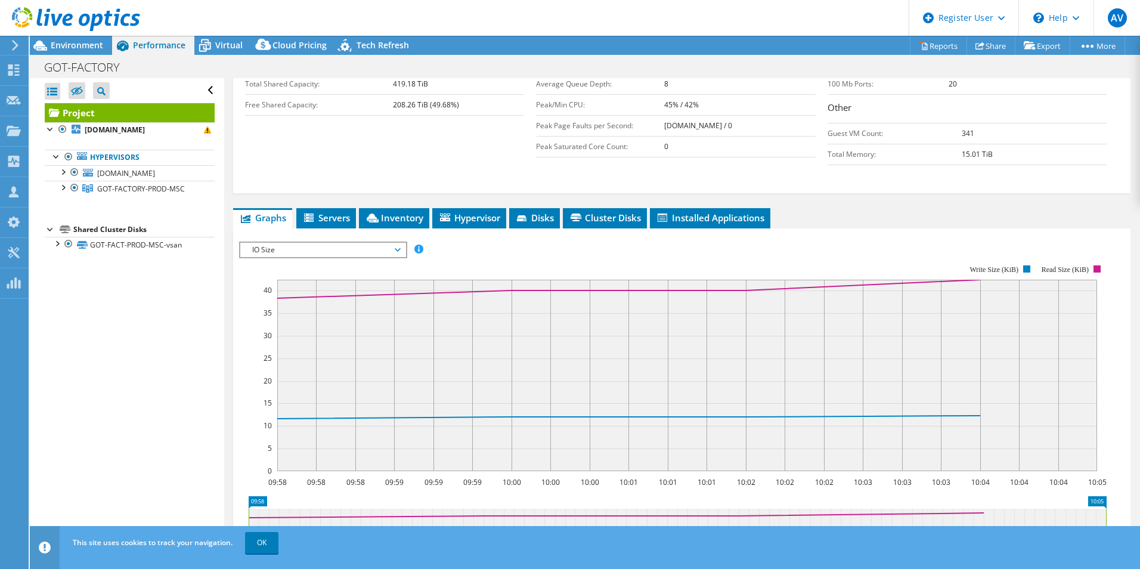
scroll to position [298, 0]
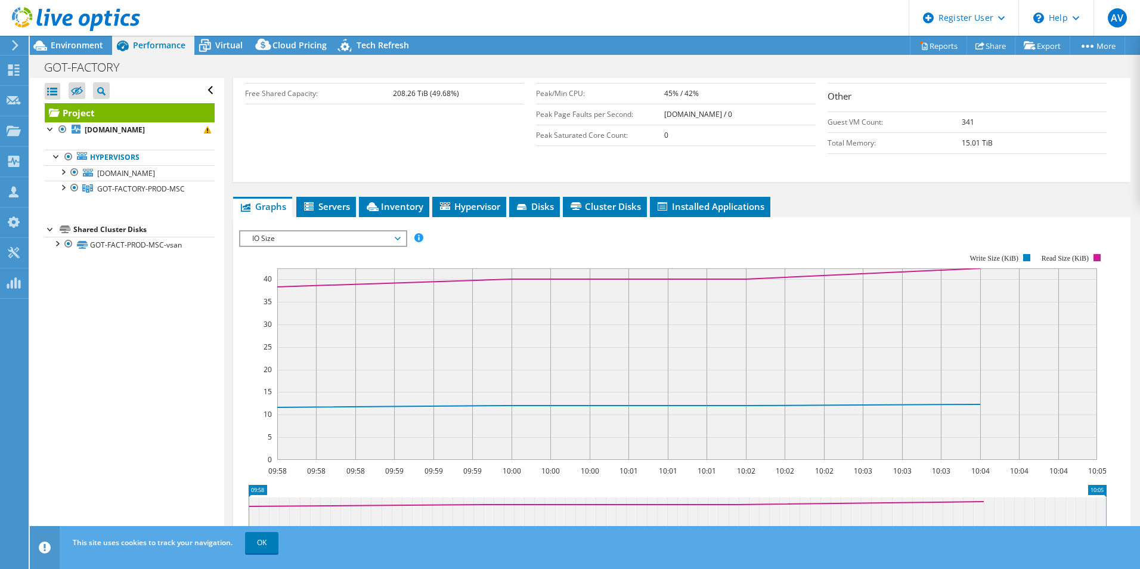
click at [331, 231] on span "IO Size" at bounding box center [322, 238] width 153 height 14
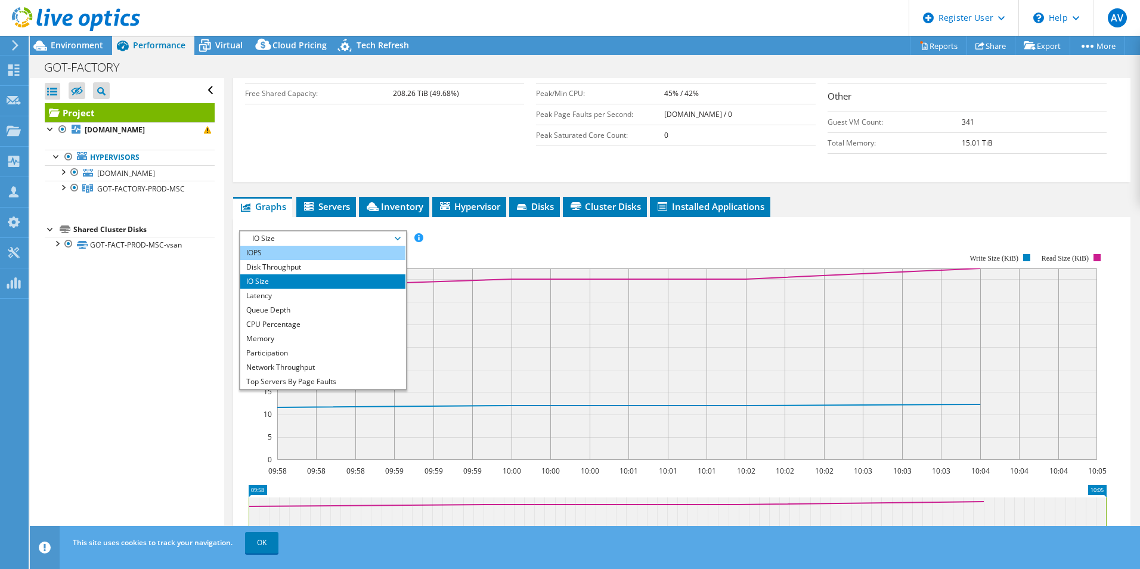
click at [330, 246] on li "IOPS" at bounding box center [322, 253] width 165 height 14
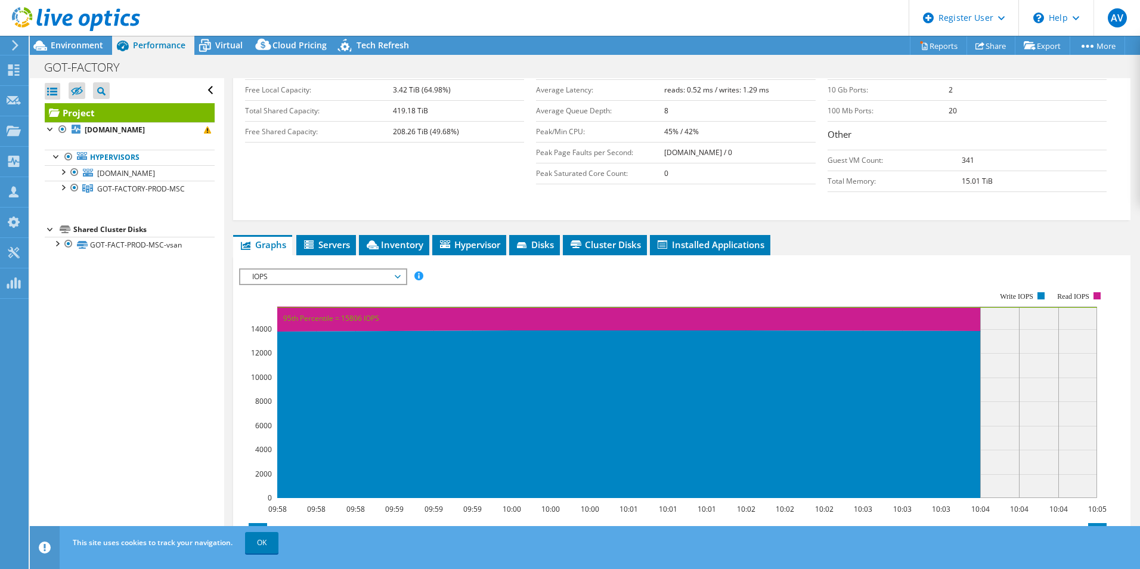
scroll to position [238, 0]
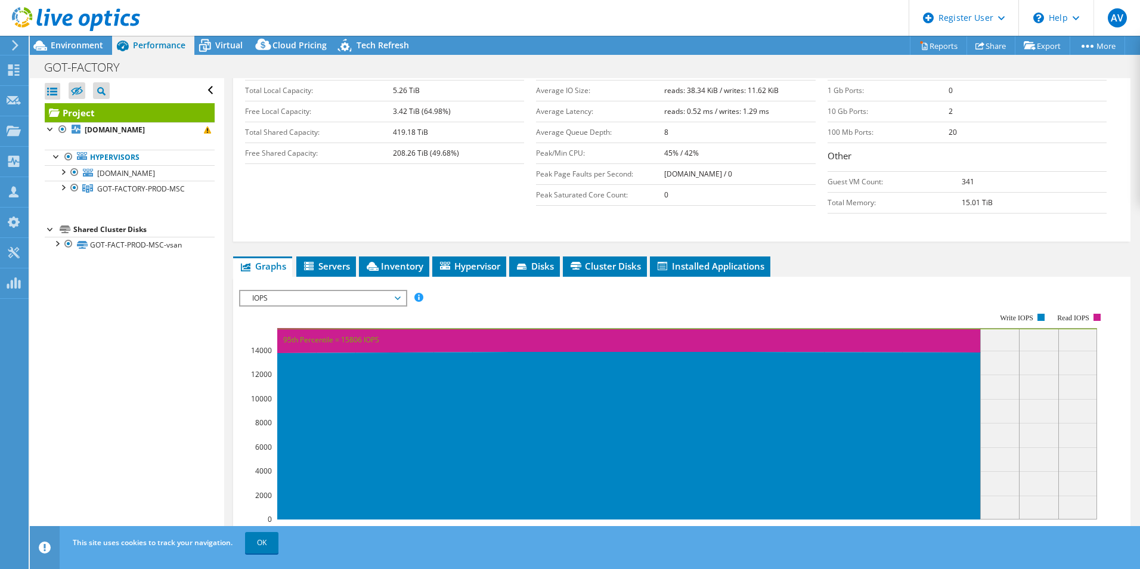
click at [352, 291] on span "IOPS" at bounding box center [322, 298] width 153 height 14
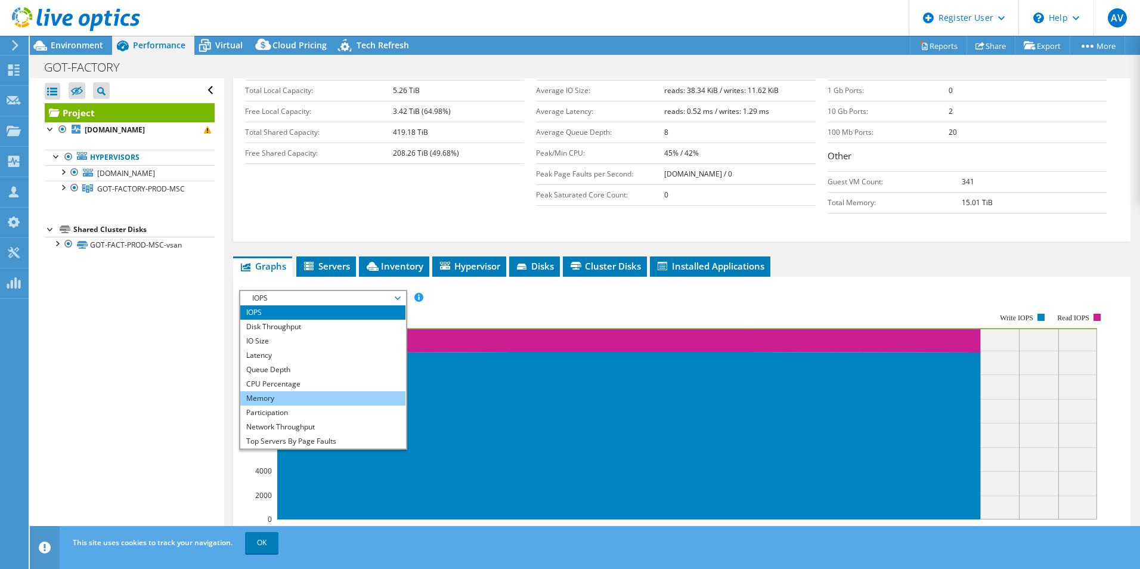
click at [360, 391] on li "Memory" at bounding box center [322, 398] width 165 height 14
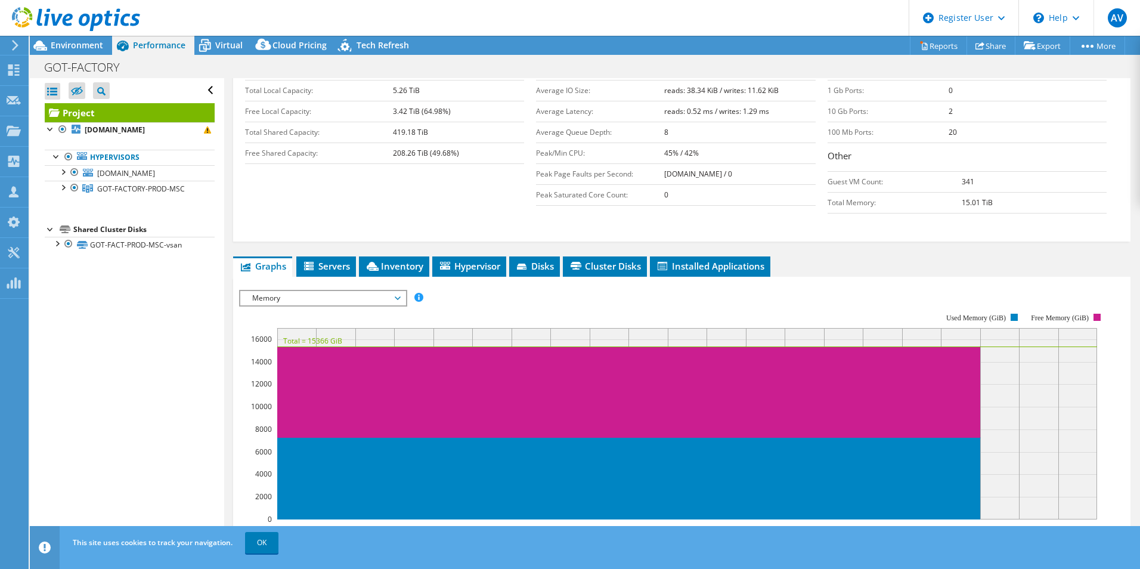
click at [351, 291] on span "Memory" at bounding box center [322, 298] width 153 height 14
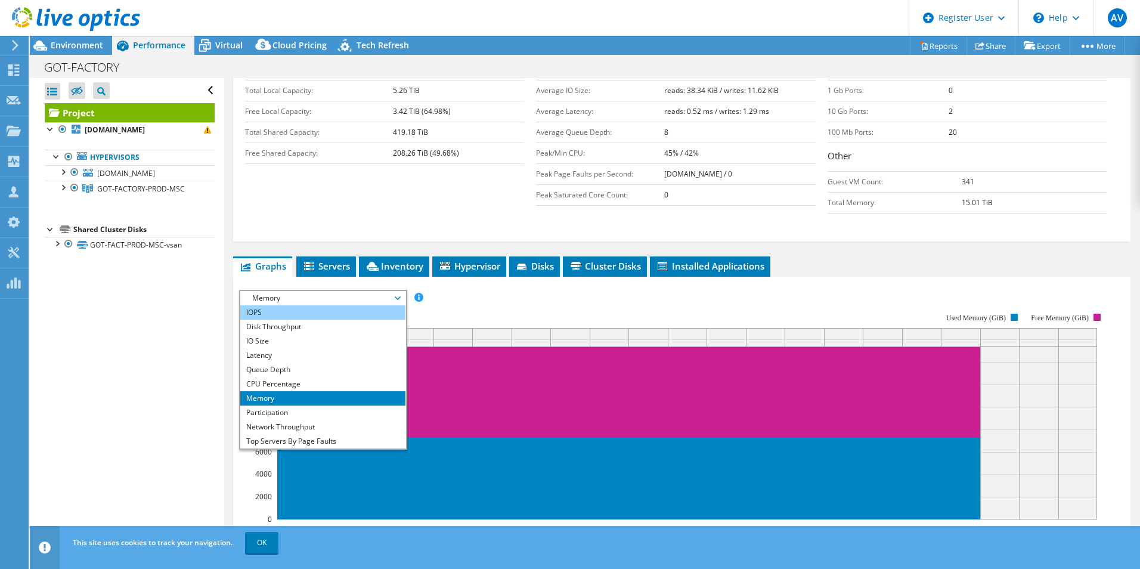
click at [312, 305] on li "IOPS" at bounding box center [322, 312] width 165 height 14
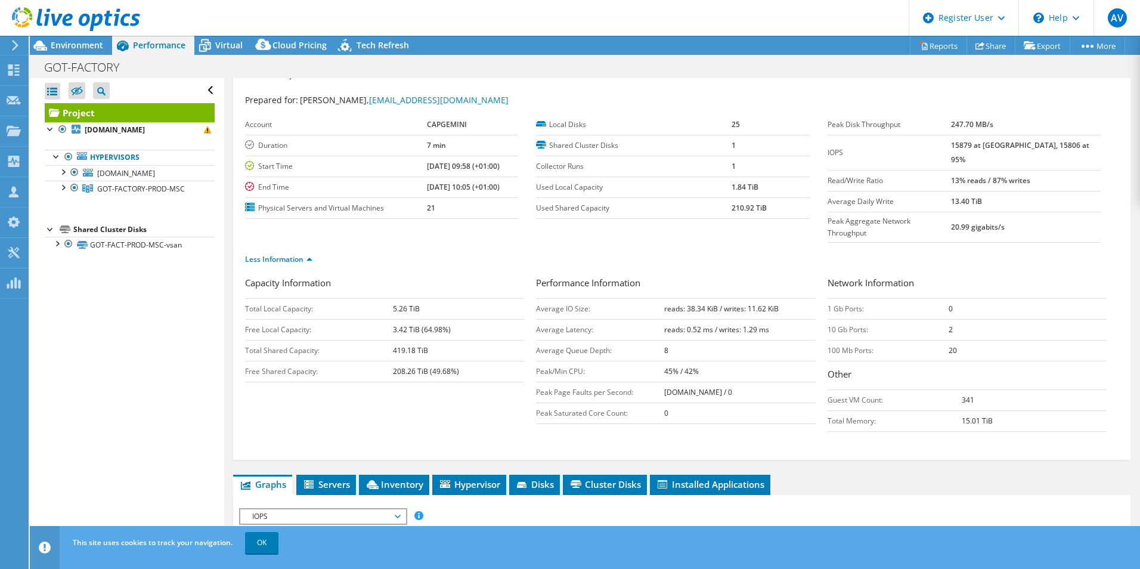
scroll to position [0, 0]
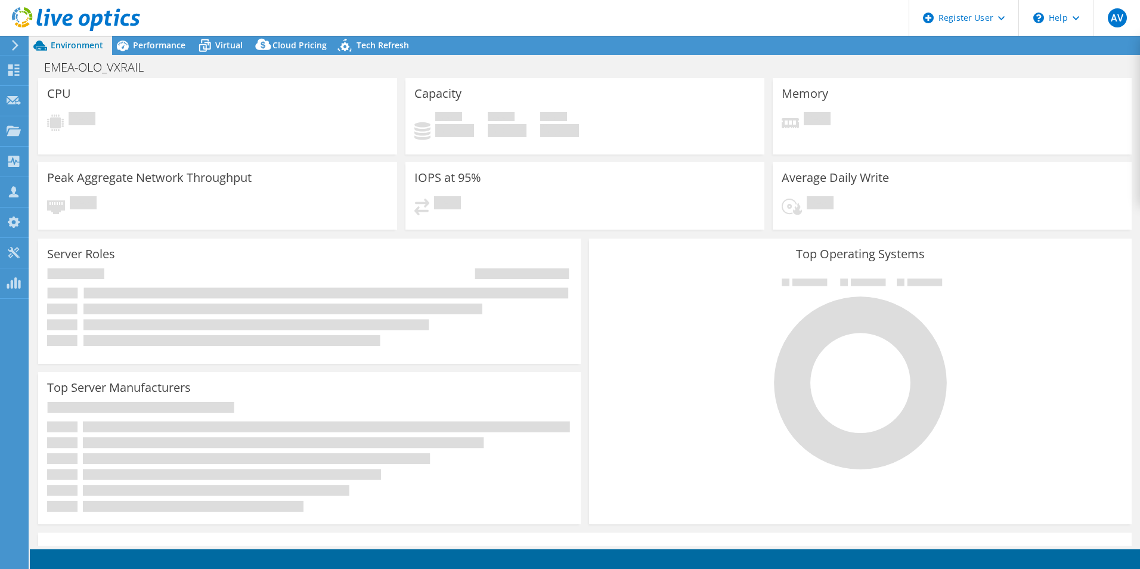
select select "EUFrankfurt"
select select "EUR"
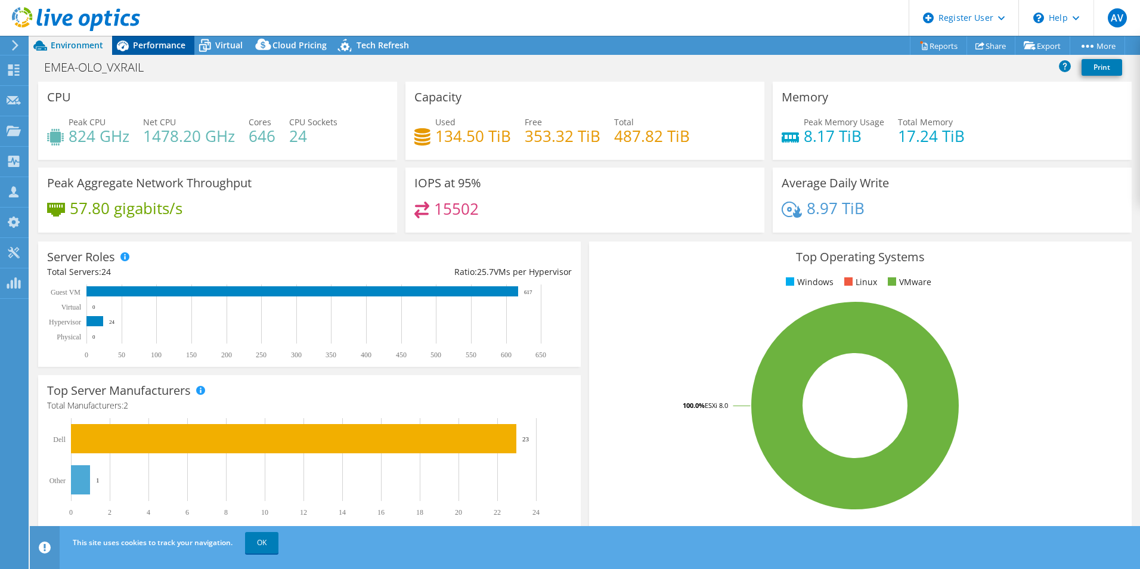
click at [178, 47] on span "Performance" at bounding box center [159, 44] width 52 height 11
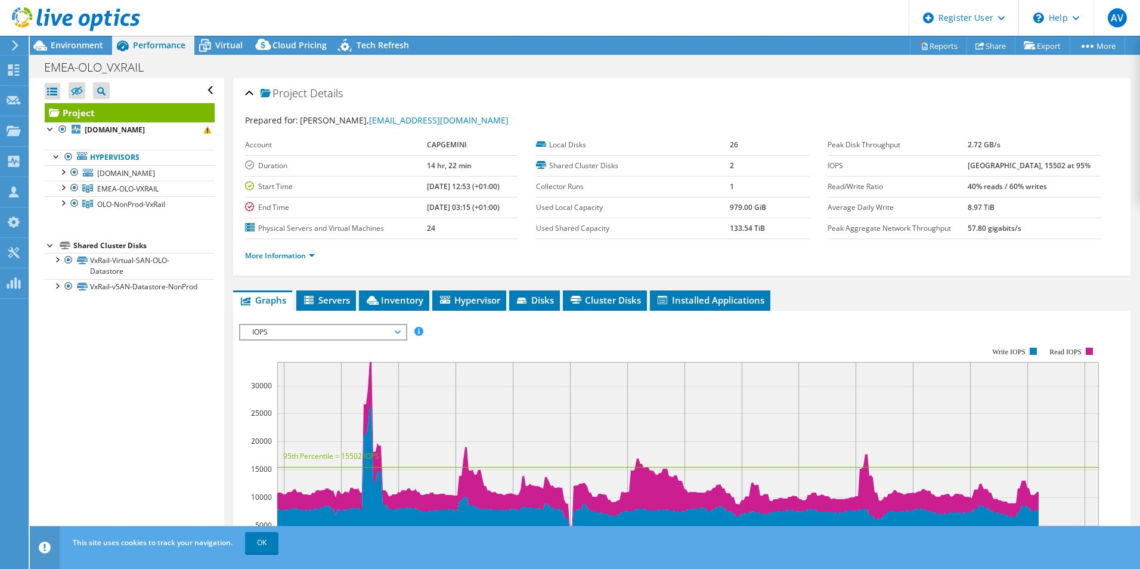
click at [680, 117] on div "Prepared for: [PERSON_NAME], [PERSON_NAME][EMAIL_ADDRESS][DOMAIN_NAME]" at bounding box center [681, 121] width 873 height 14
click at [71, 42] on span "Environment" at bounding box center [77, 44] width 52 height 11
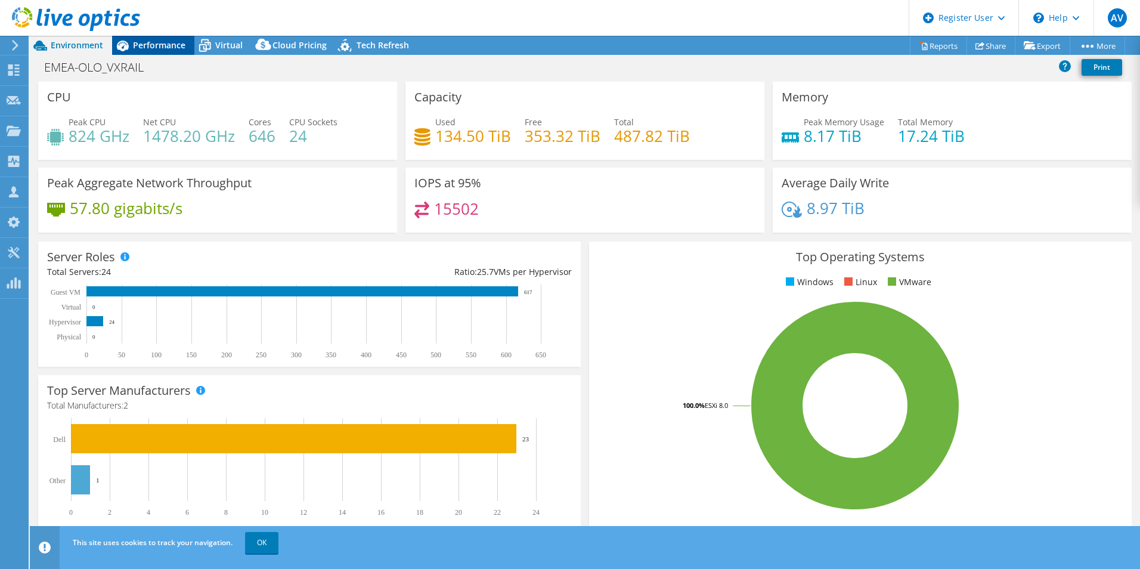
click at [177, 44] on span "Performance" at bounding box center [159, 44] width 52 height 11
